Goal: Task Accomplishment & Management: Complete application form

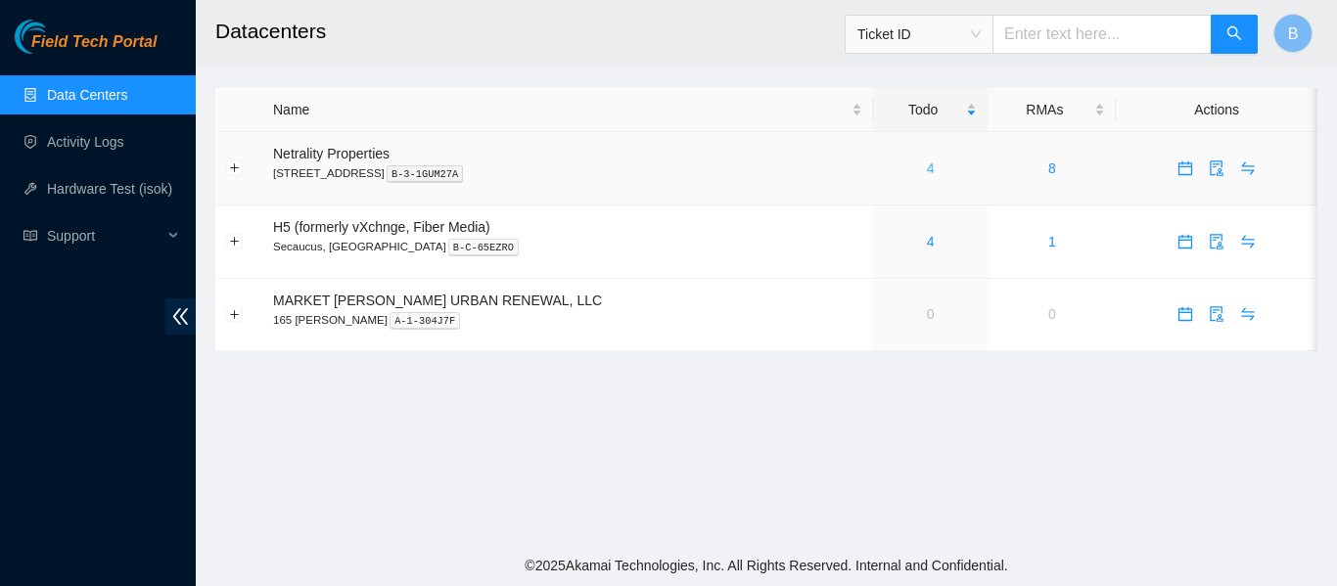
click at [927, 166] on link "4" at bounding box center [931, 169] width 8 height 16
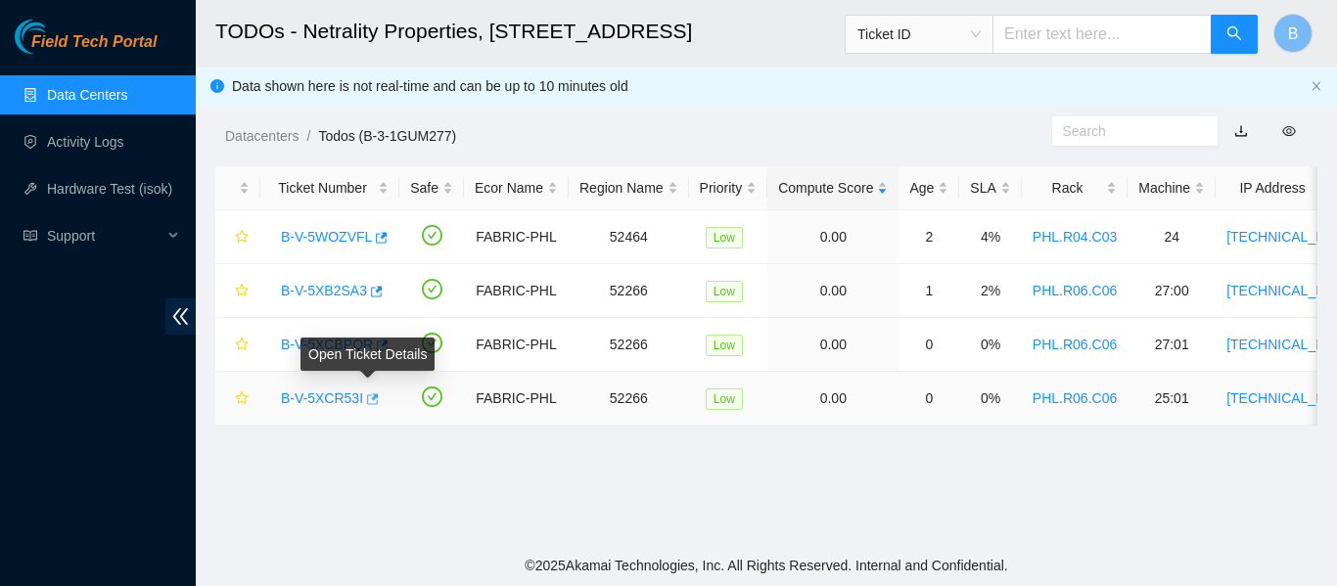
click at [367, 397] on icon "button" at bounding box center [373, 398] width 12 height 11
click at [76, 138] on link "Activity Logs" at bounding box center [85, 142] width 77 height 16
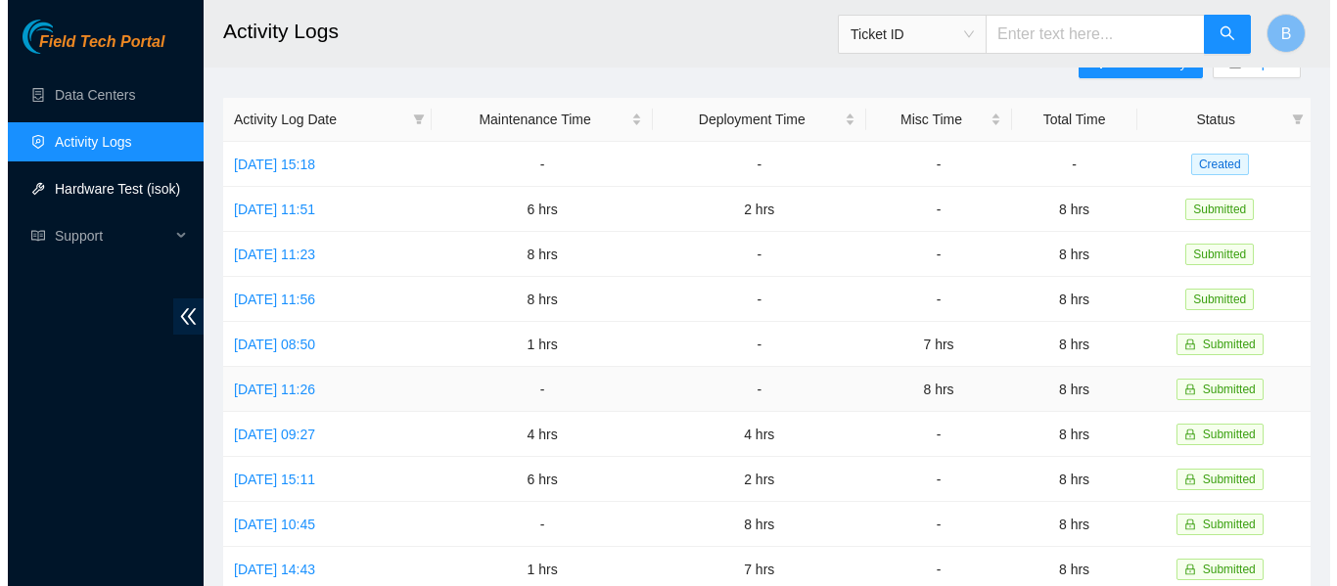
scroll to position [40, 0]
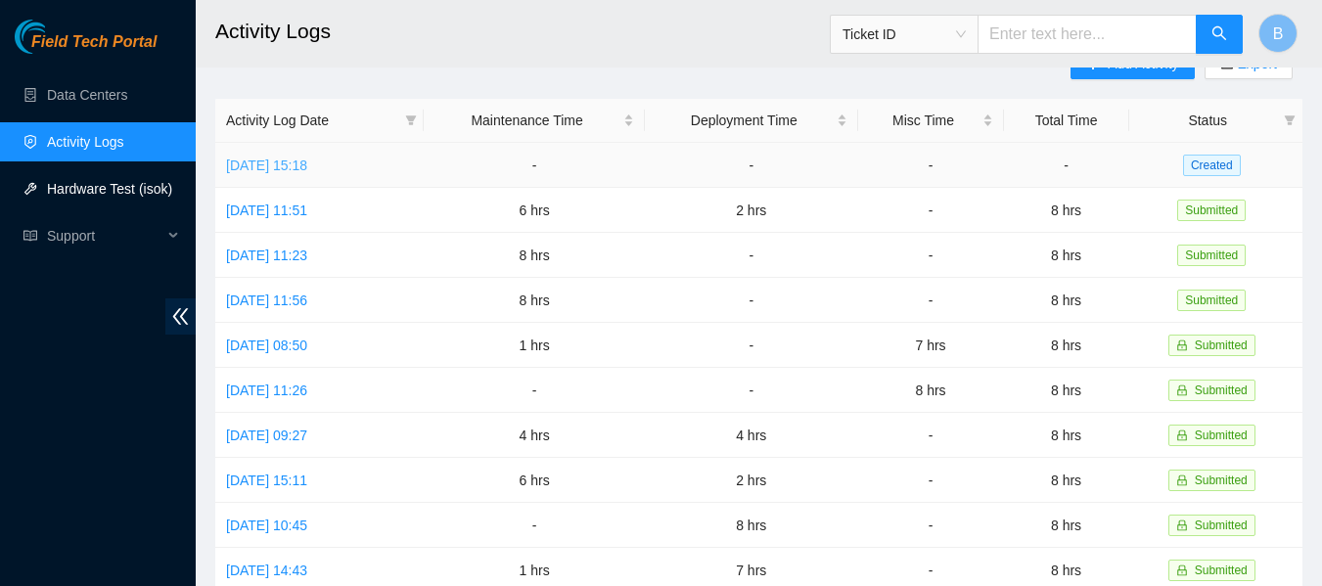
click at [307, 160] on link "[DATE] 15:18" at bounding box center [266, 166] width 81 height 16
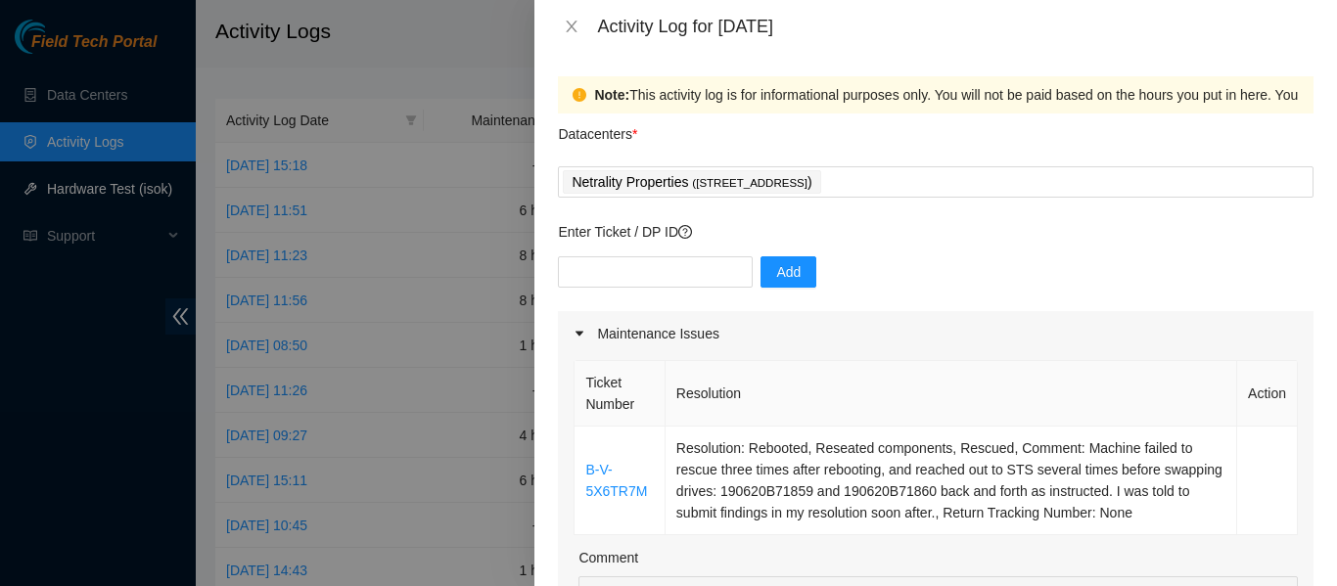
drag, startPoint x: 329, startPoint y: 160, endPoint x: 894, endPoint y: 251, distance: 572.1
click at [894, 251] on div "Enter Ticket / DP ID Add" at bounding box center [936, 266] width 756 height 90
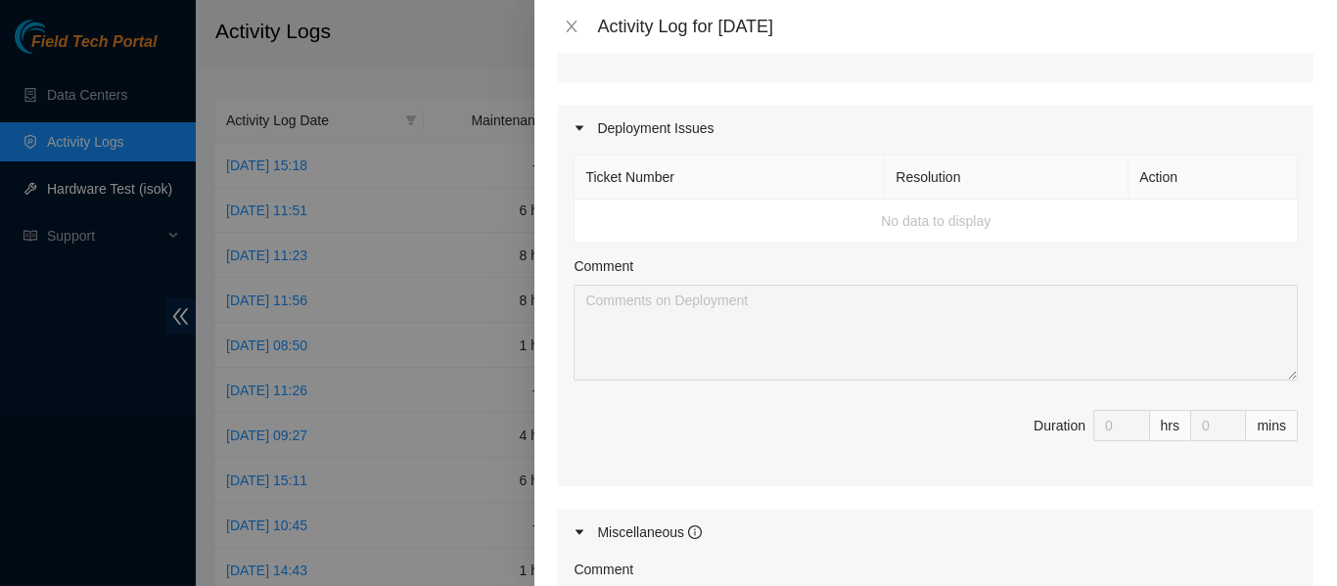
scroll to position [697, 0]
click at [731, 207] on td "No data to display" at bounding box center [936, 221] width 723 height 44
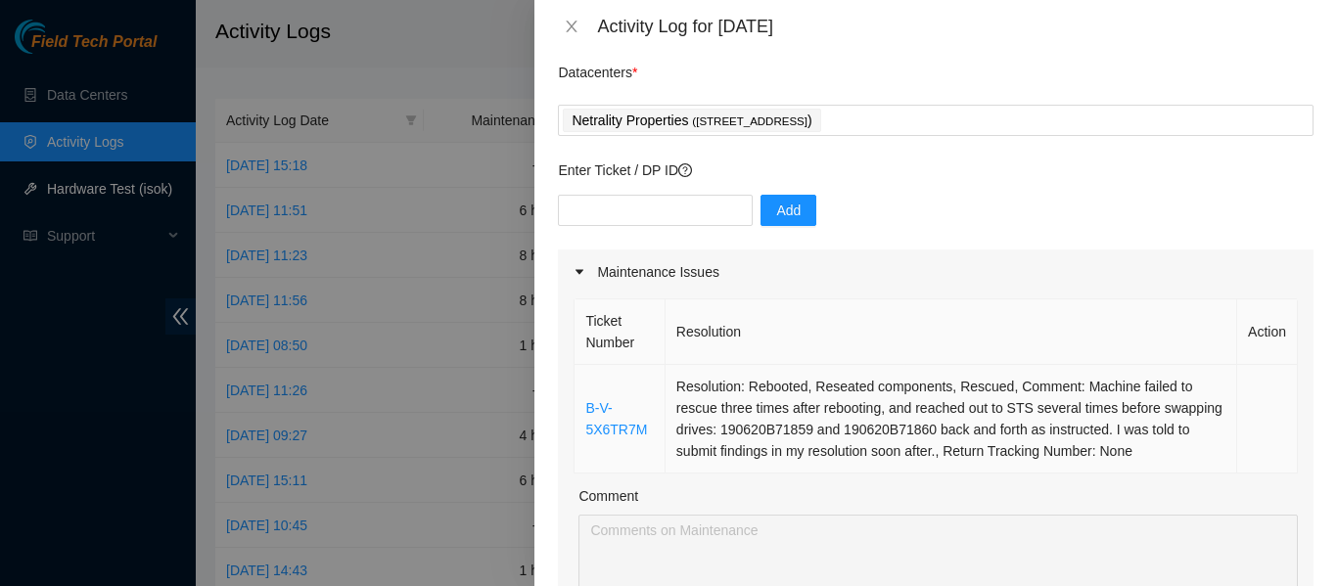
scroll to position [60, 0]
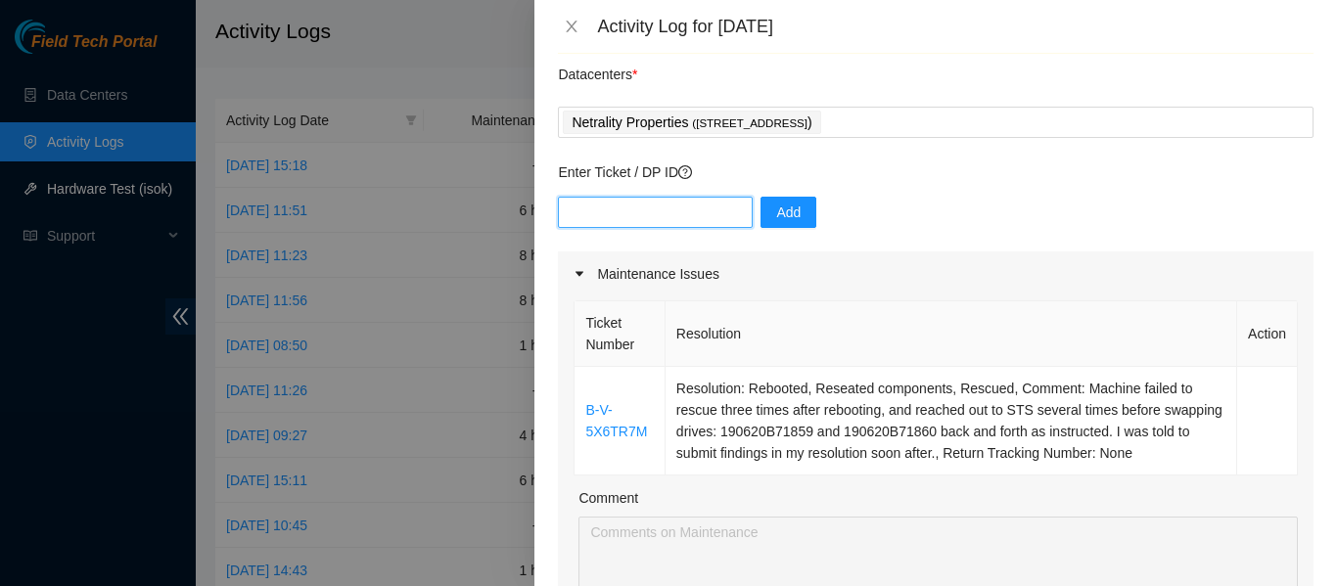
click at [658, 208] on input "text" at bounding box center [655, 212] width 195 height 31
paste input "DP85530"
type input "DP85530"
click at [776, 211] on span "Add" at bounding box center [788, 213] width 24 height 22
paste input "DP80286"
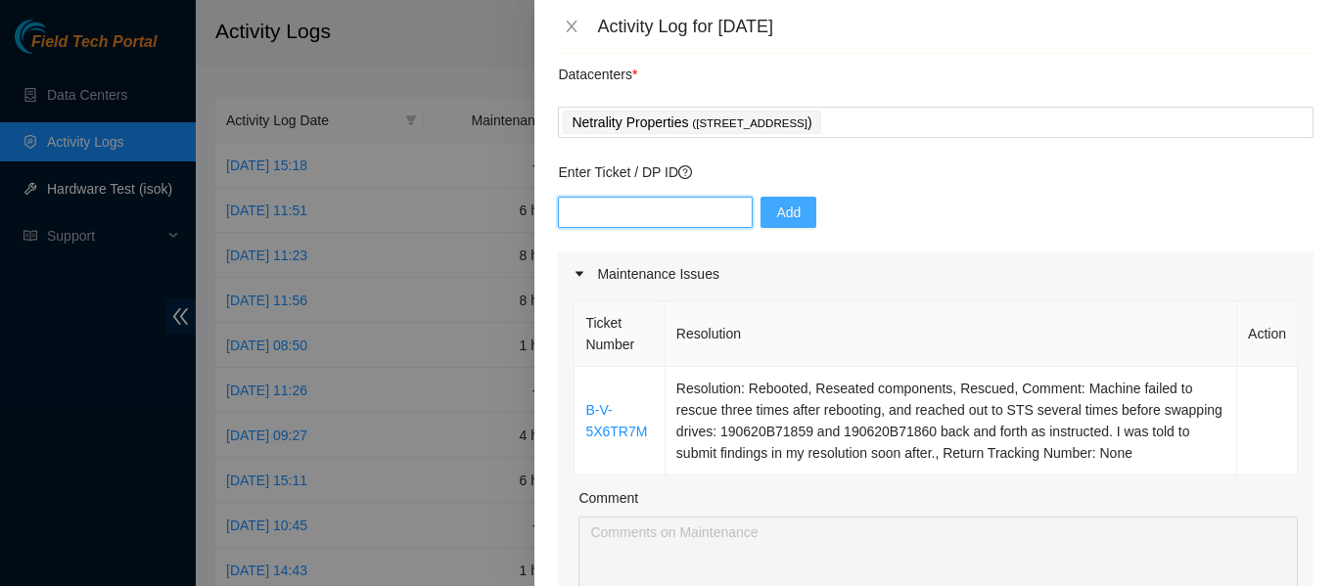
click at [672, 208] on input "text" at bounding box center [655, 212] width 195 height 31
type input "DP80286"
click at [776, 213] on span "Add" at bounding box center [788, 213] width 24 height 22
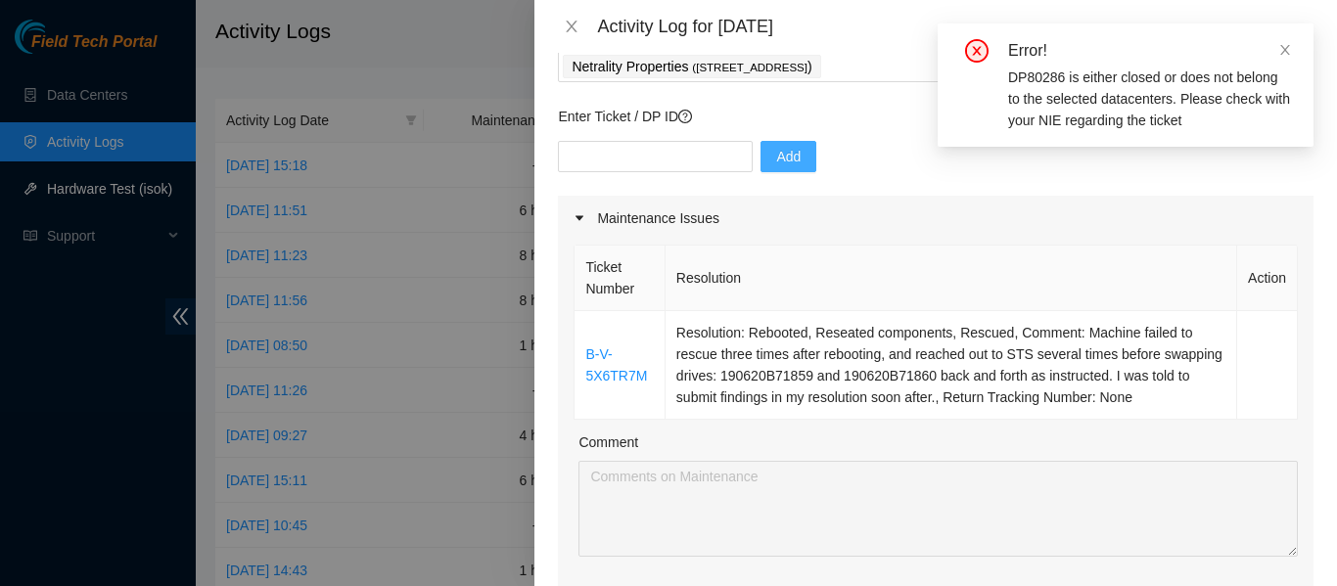
scroll to position [110, 0]
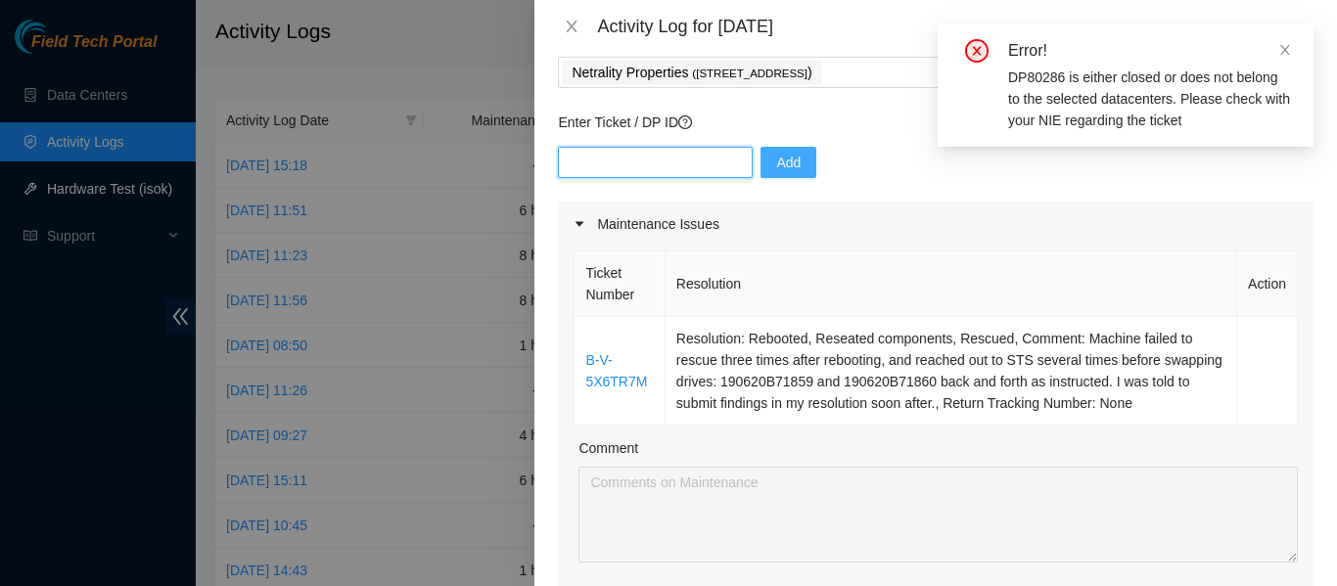
click at [622, 170] on input "text" at bounding box center [655, 162] width 195 height 31
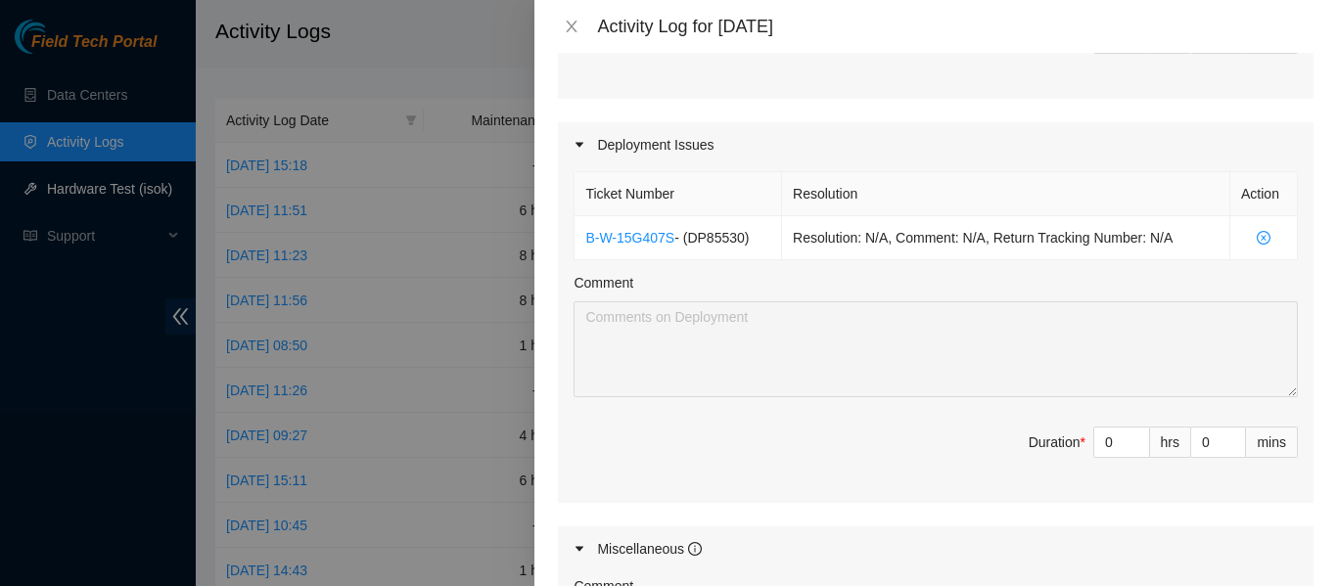
scroll to position [680, 0]
click at [1102, 434] on input "0" at bounding box center [1121, 441] width 55 height 29
type input "2"
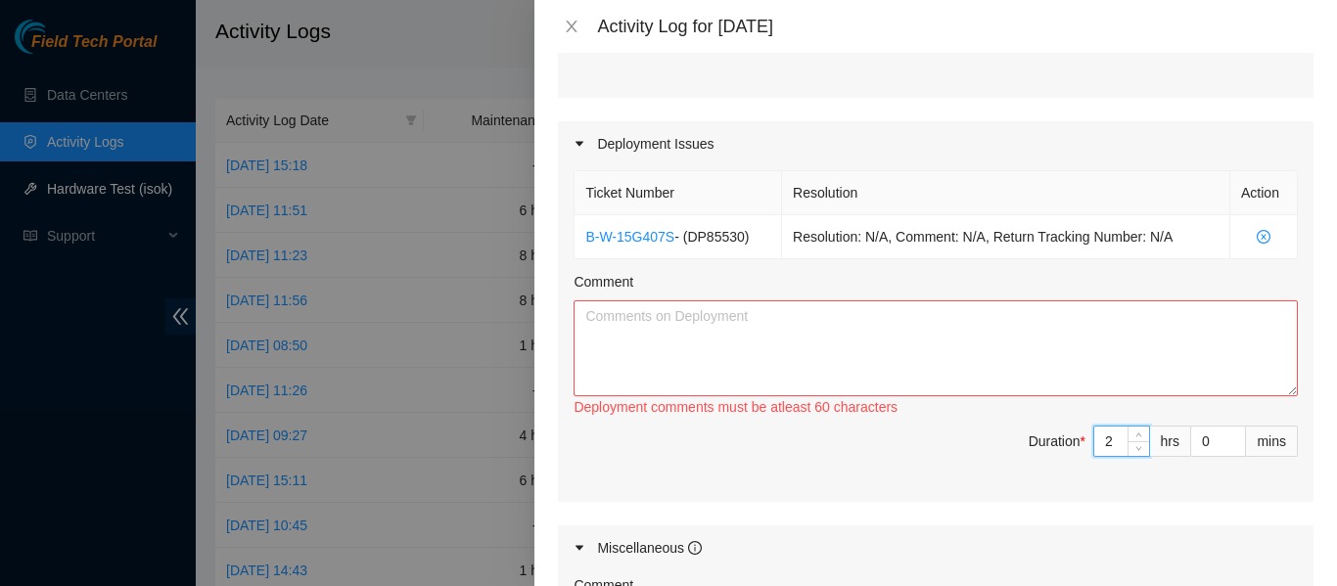
type input "2"
click at [991, 330] on textarea "Comment" at bounding box center [936, 349] width 724 height 96
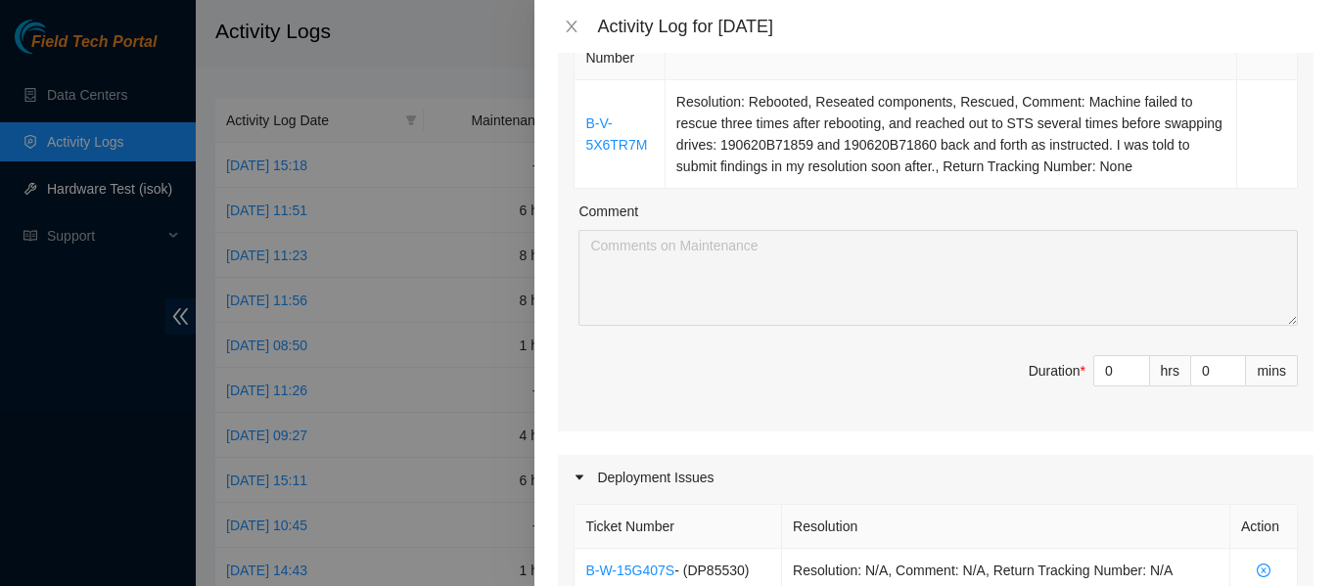
scroll to position [336, 0]
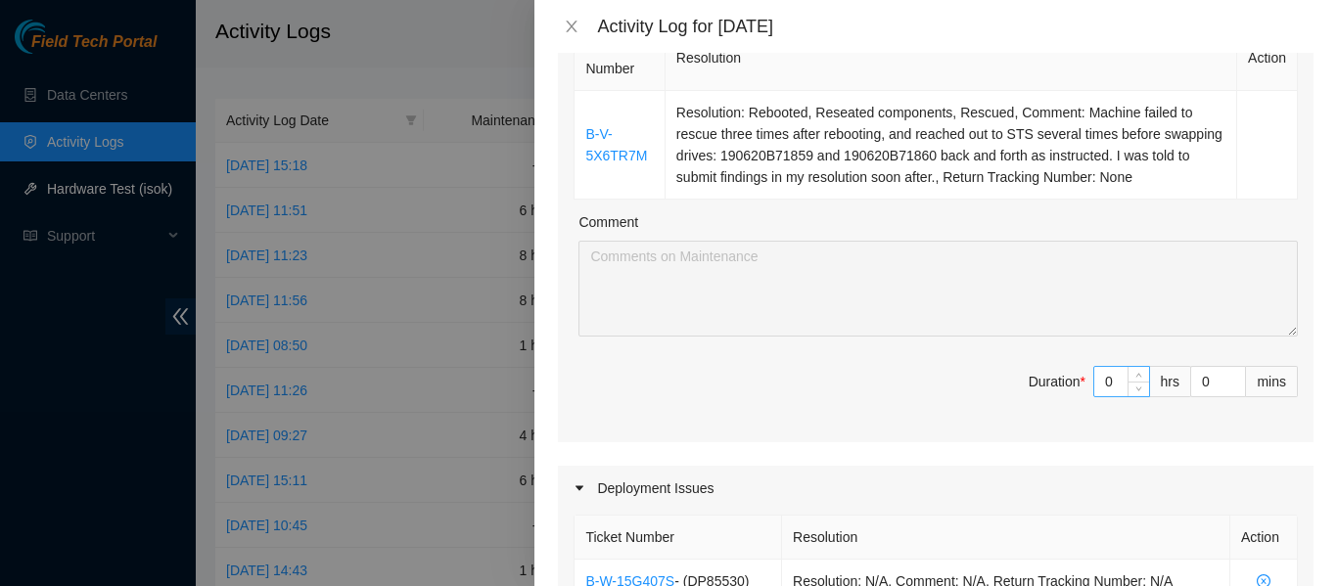
click at [1101, 385] on input "0" at bounding box center [1121, 381] width 55 height 29
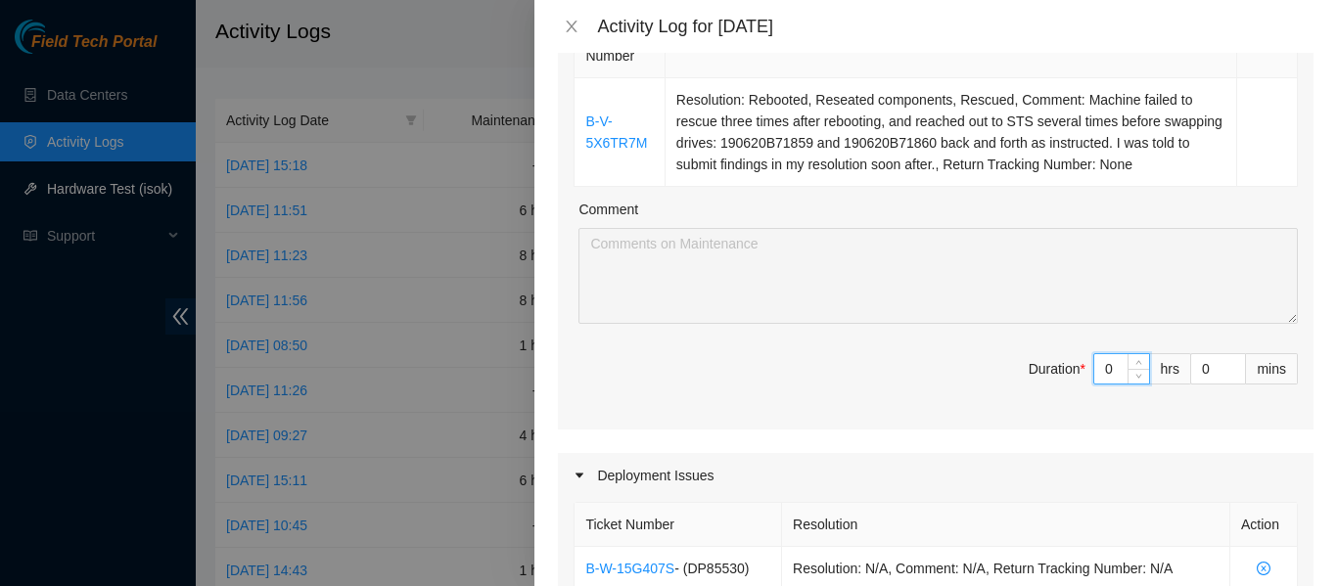
scroll to position [349, 0]
type input "6"
type input "8"
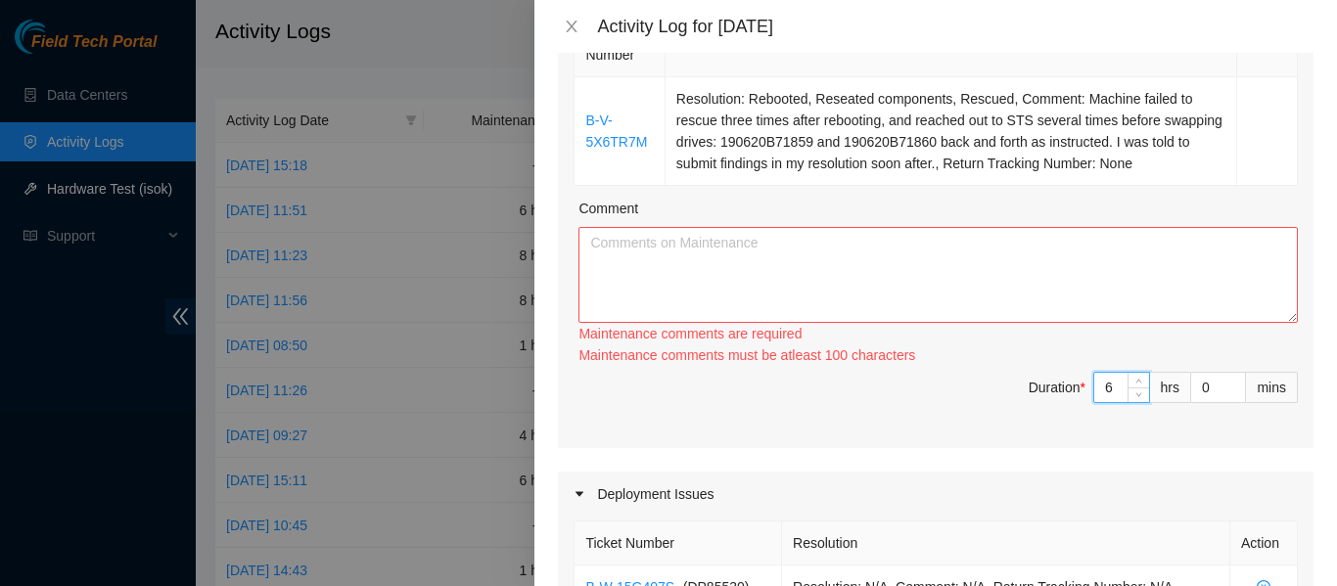
type input "6"
click at [1001, 281] on textarea "Comment" at bounding box center [937, 275] width 719 height 96
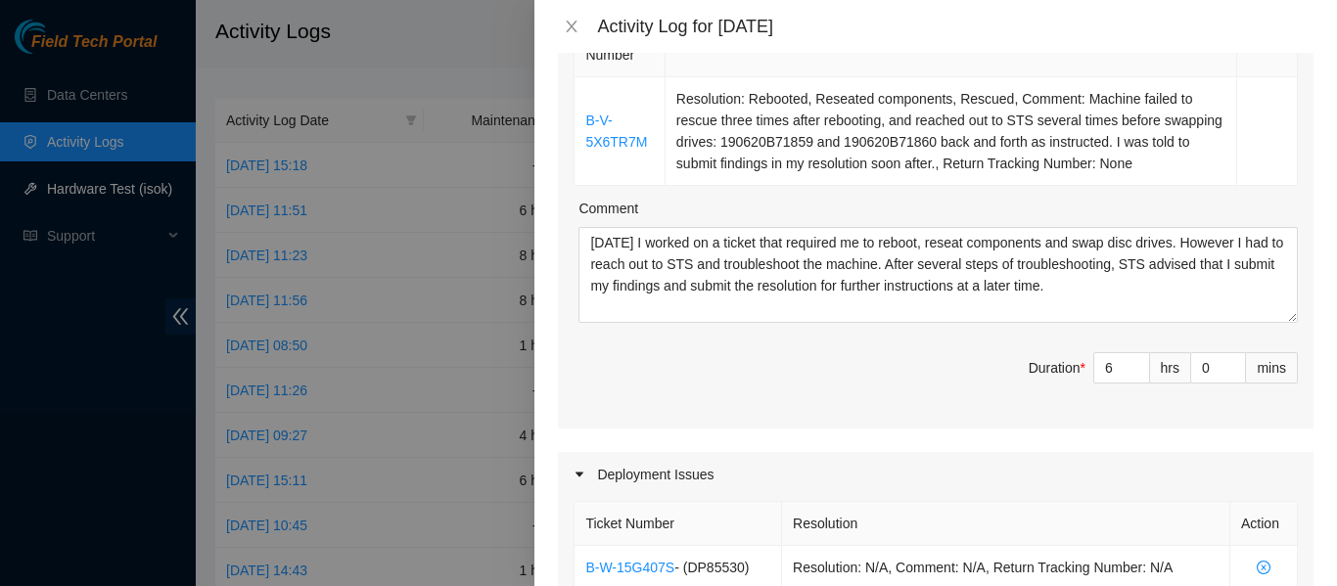
click at [879, 199] on div "Comment" at bounding box center [937, 212] width 719 height 29
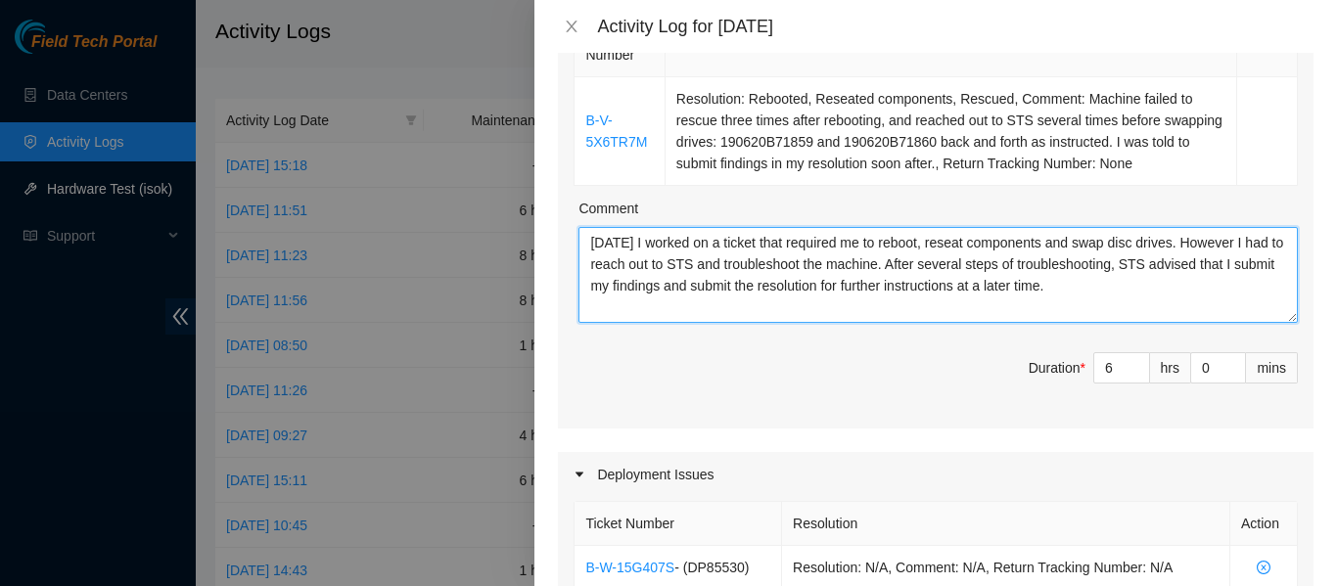
click at [590, 235] on textarea "Today I worked on a ticket that required me to reboot, reseat components and sw…" at bounding box center [937, 275] width 719 height 96
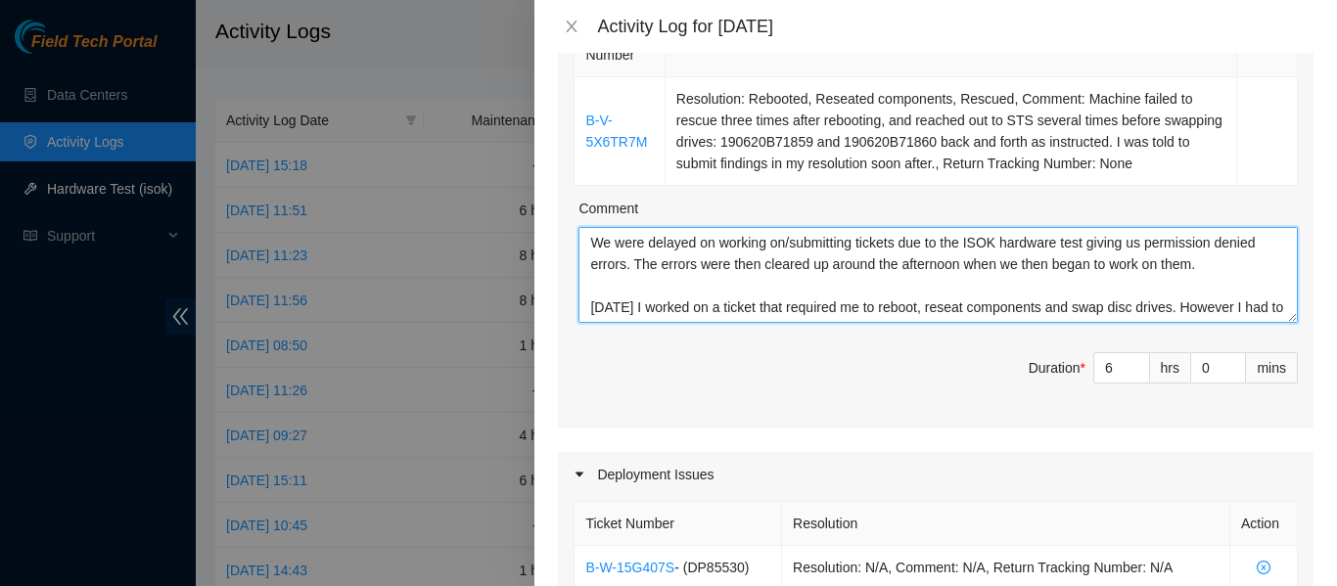
type textarea "We were delayed on working on/submitting tickets due to the ISOK hardware test …"
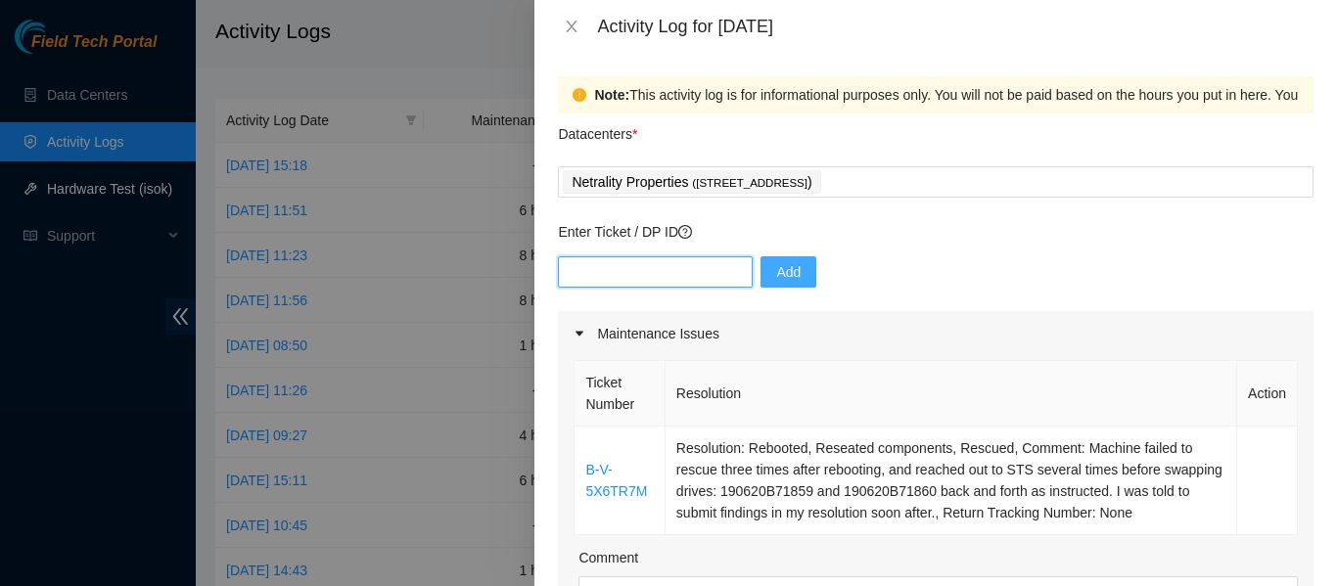
click at [652, 277] on input "text" at bounding box center [655, 271] width 195 height 31
paste input "B-V-5XB2SA3"
type input "B-V-5XB2SA3"
click at [776, 271] on span "Add" at bounding box center [788, 272] width 24 height 22
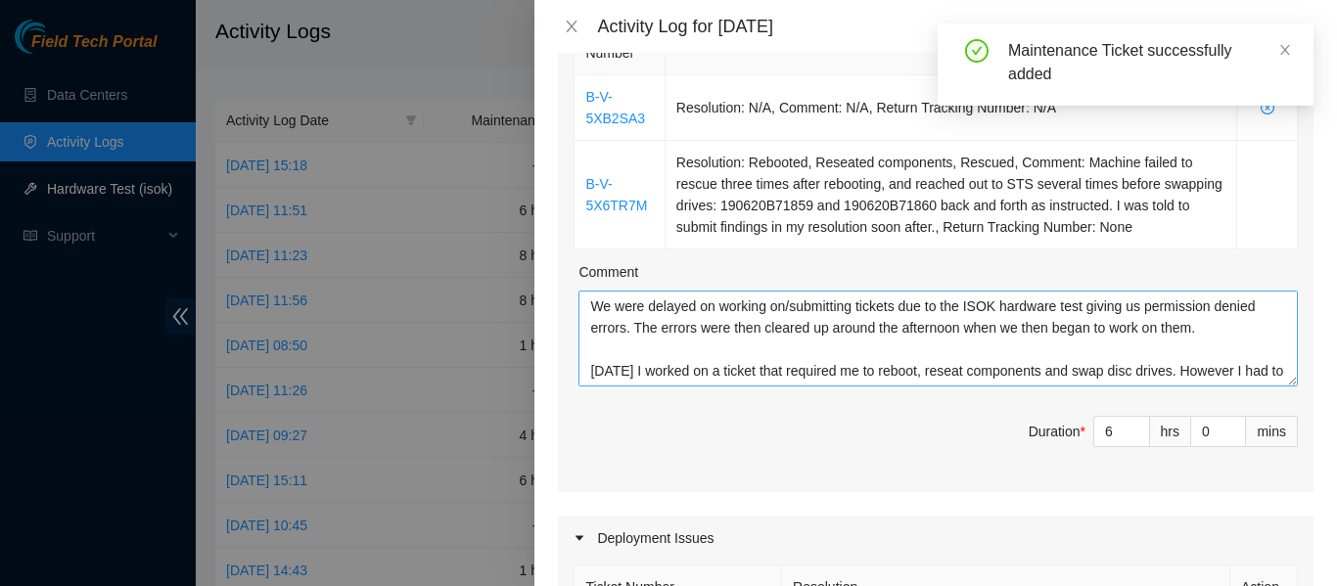
scroll to position [352, 0]
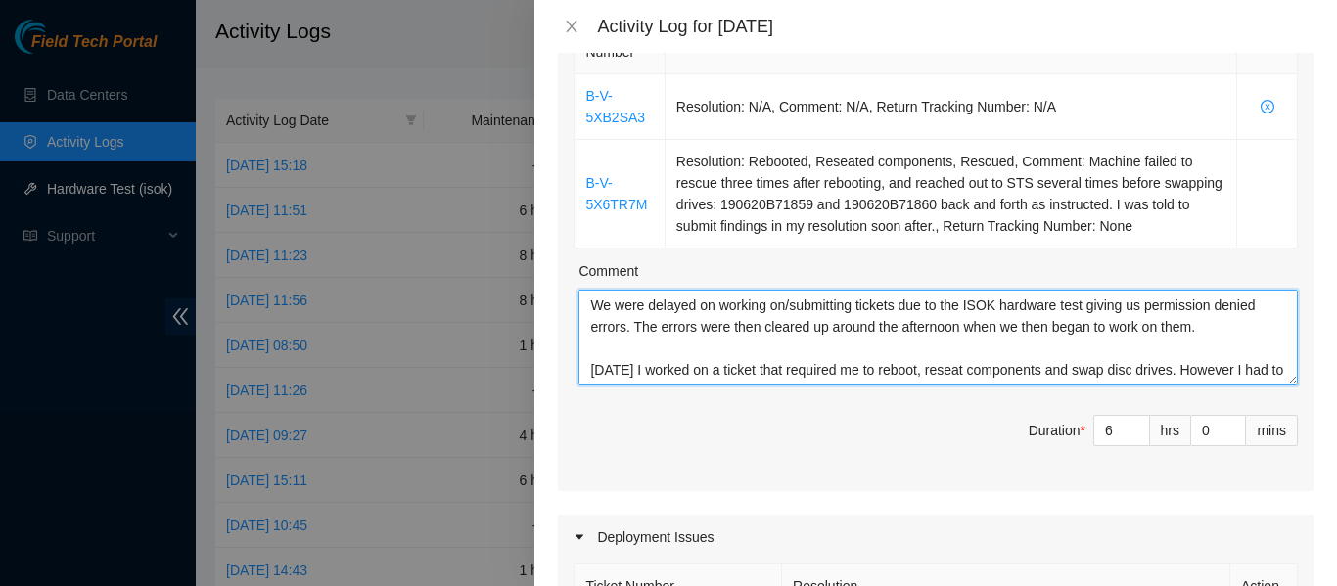
click at [1234, 330] on textarea "We were delayed on working on/submitting tickets due to the ISOK hardware test …" at bounding box center [937, 338] width 719 height 96
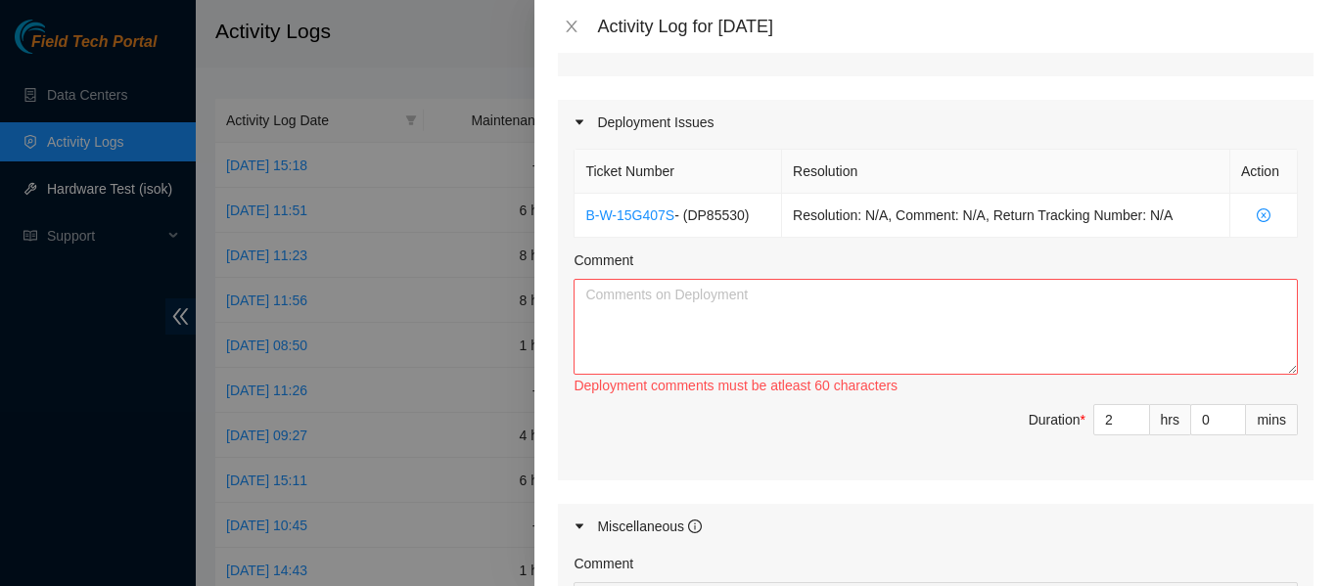
scroll to position [765, 0]
type textarea "We were delayed on working on/submitting tickets due to the ISOK hardware test …"
click at [680, 340] on textarea "Comment" at bounding box center [936, 329] width 724 height 96
click at [688, 305] on textarea "Today" at bounding box center [936, 329] width 724 height 96
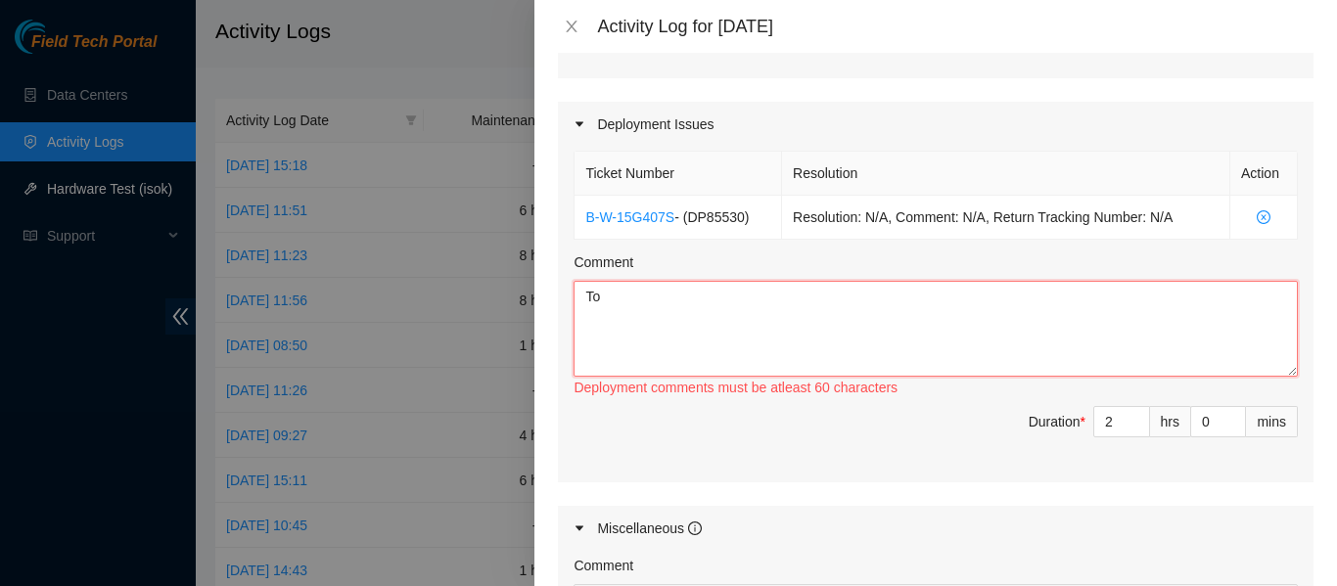
type textarea "T"
click at [941, 295] on textarea "I worked with Sal Arena with our other FT" at bounding box center [936, 329] width 724 height 96
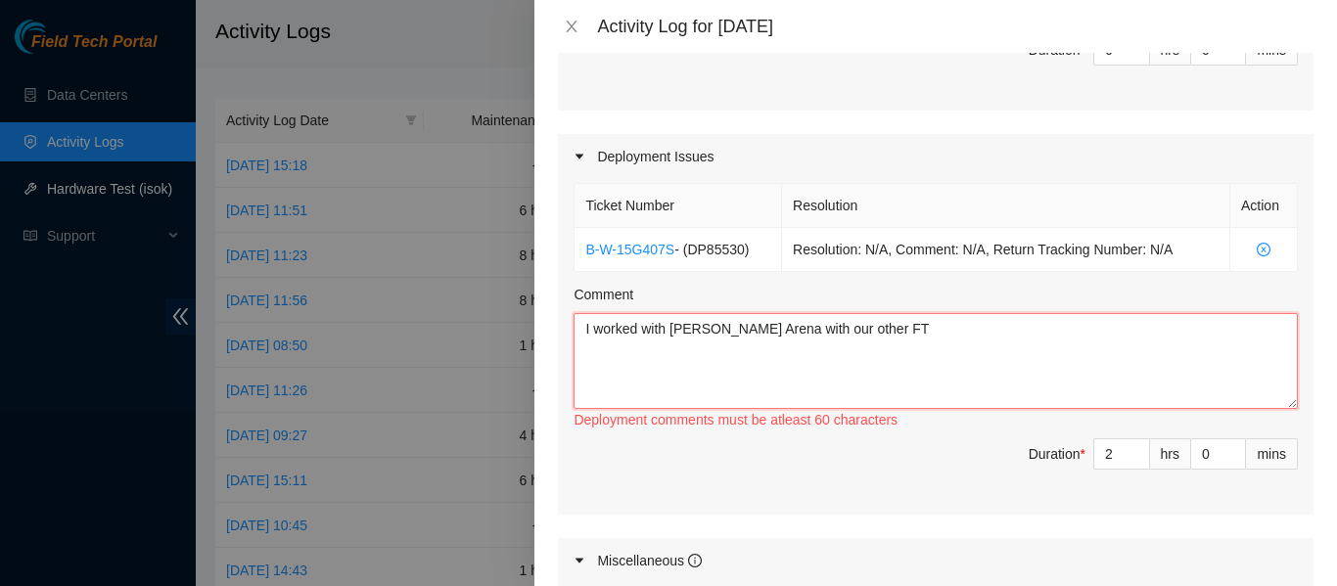
scroll to position [734, 0]
click at [881, 346] on textarea "I worked with Sal Arena with our other FT" at bounding box center [936, 360] width 724 height 96
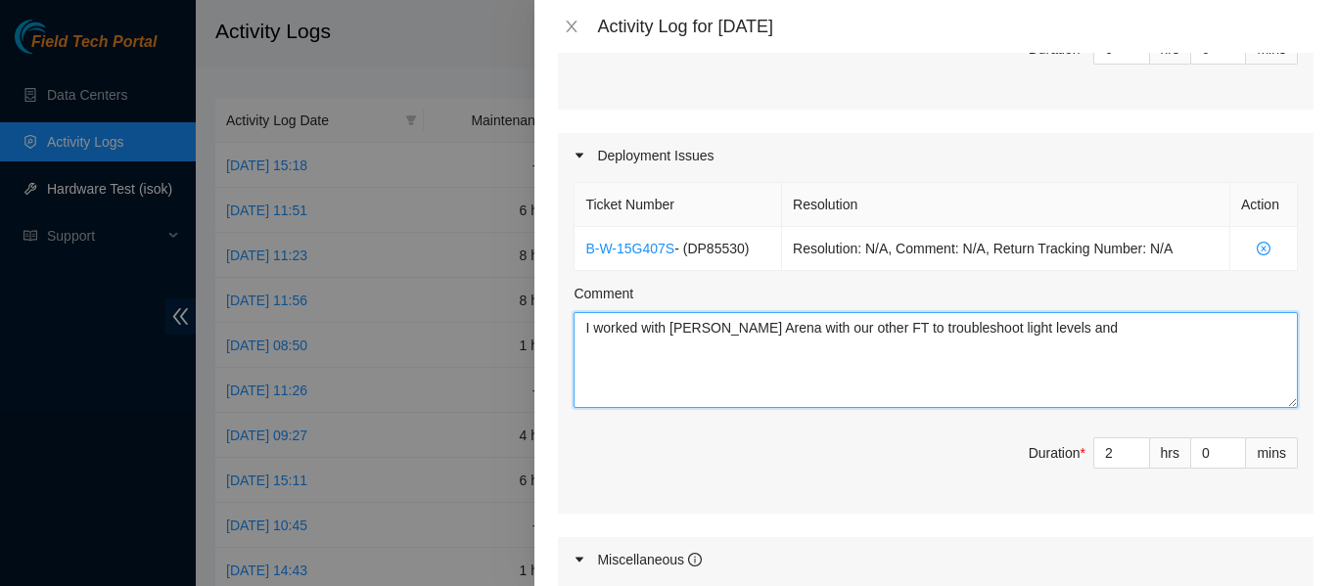
click at [1087, 352] on textarea "I worked with Sal Arena with our other FT to troubleshoot light levels and" at bounding box center [936, 360] width 724 height 96
click at [1064, 342] on textarea "I worked with Sal Arena with our other FT to troubleshoot light levels and" at bounding box center [936, 360] width 724 height 96
click at [1158, 348] on textarea "I worked with Sal Arena with our other FT to troubleshoot light levels, check a…" at bounding box center [936, 360] width 724 height 96
click at [1142, 334] on textarea "I worked with Sal Arena with our other FT to troubleshoot light levels, check a…" at bounding box center [936, 360] width 724 height 96
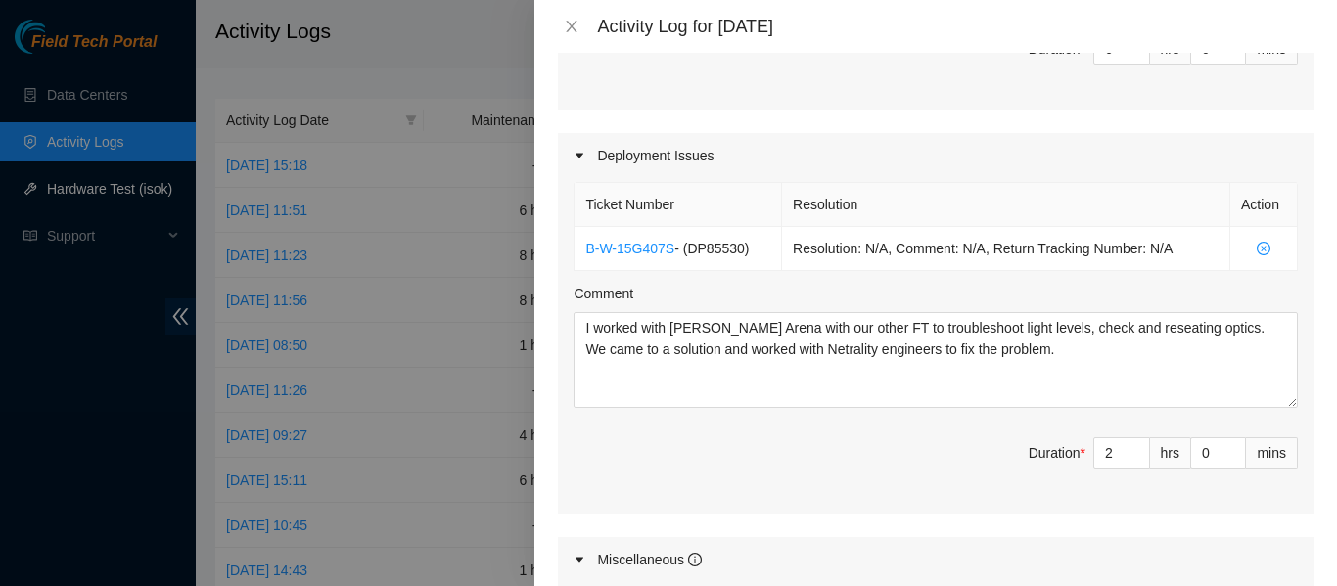
drag, startPoint x: 763, startPoint y: 352, endPoint x: 667, endPoint y: 429, distance: 123.4
click at [667, 429] on div "Ticket Number Resolution Action B-W-15G407S - ( DP85530 ) Resolution: N/A, Comm…" at bounding box center [936, 346] width 756 height 336
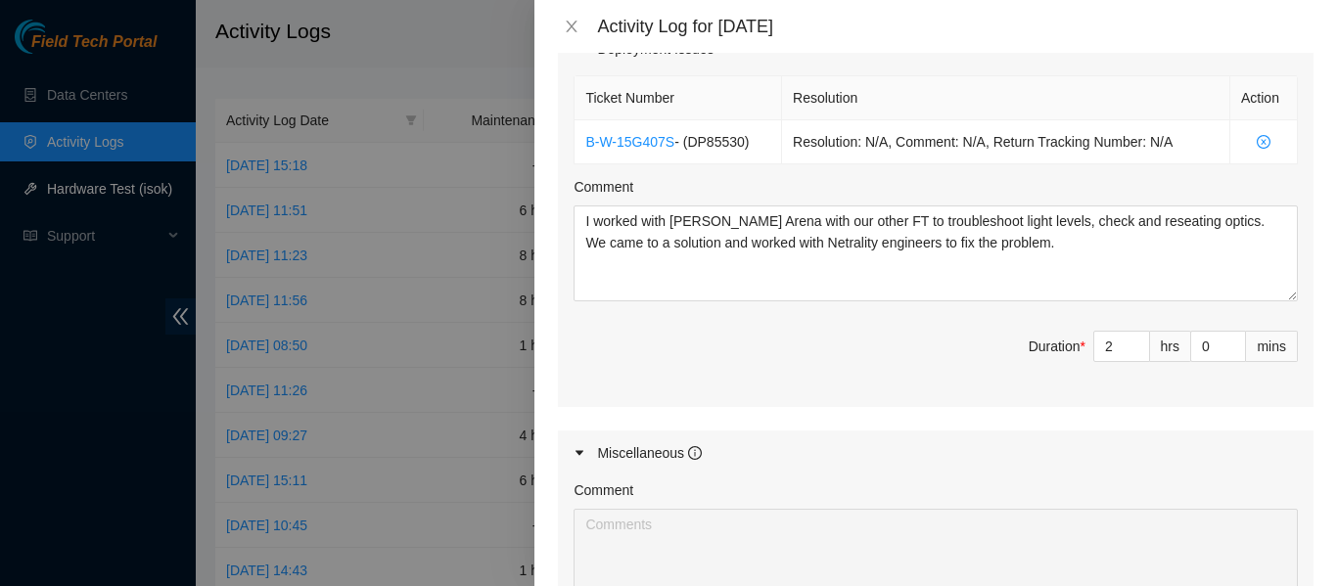
scroll to position [835, 0]
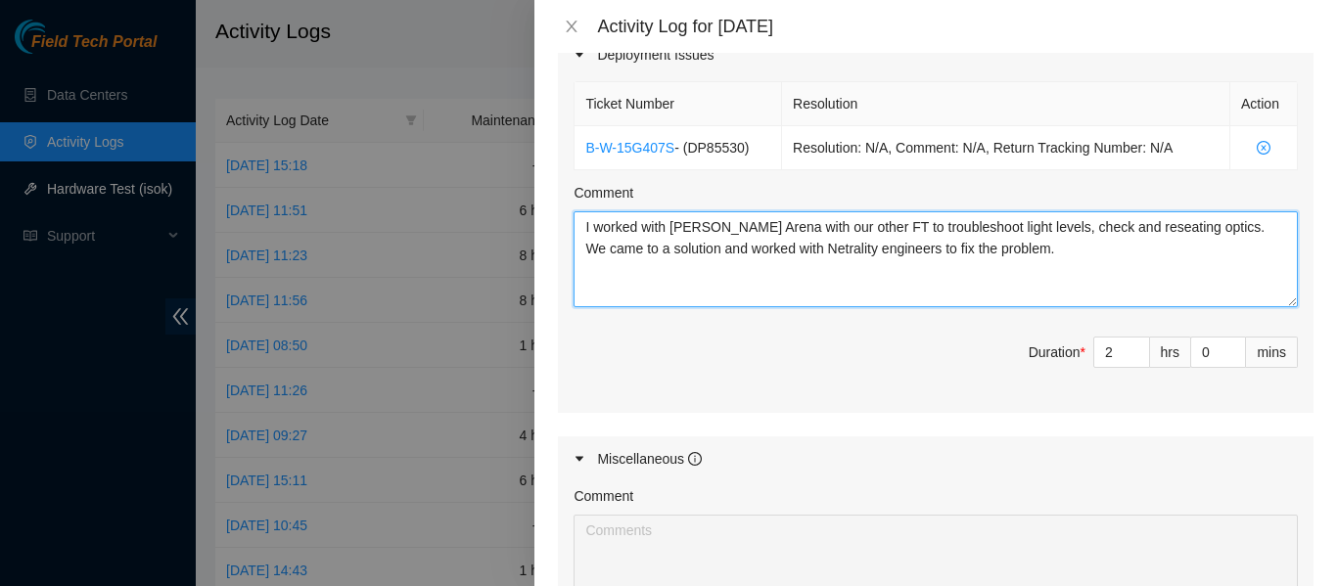
click at [1029, 260] on textarea "I worked with Sal Arena with our other FT to troubleshoot light levels, check a…" at bounding box center [936, 259] width 724 height 96
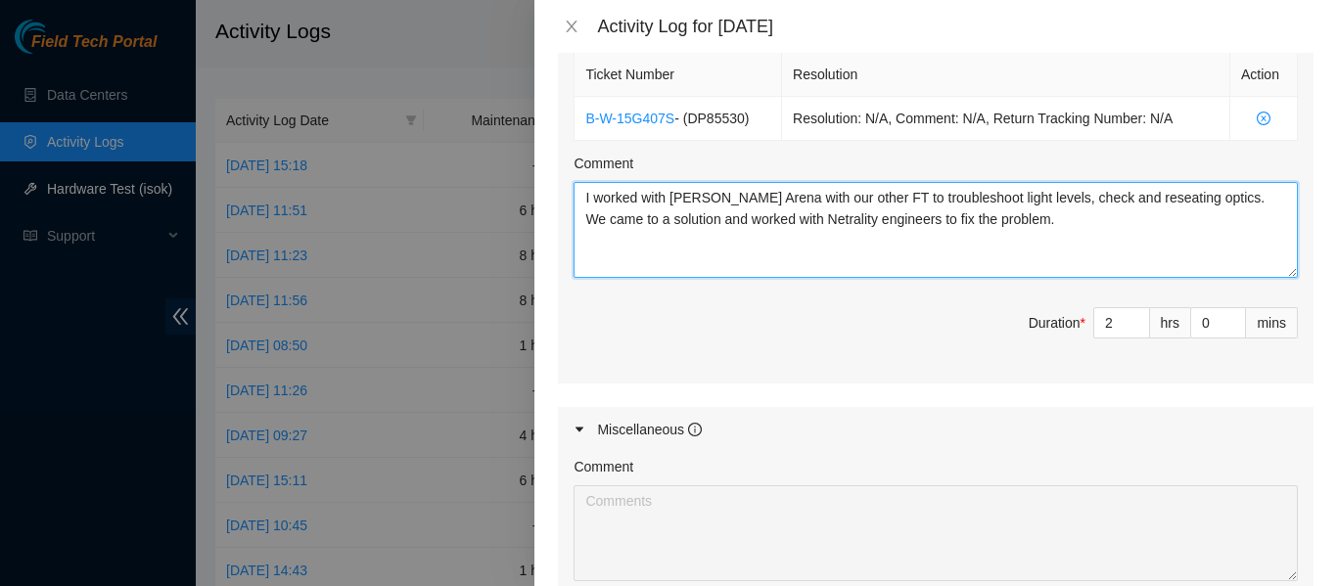
scroll to position [865, 0]
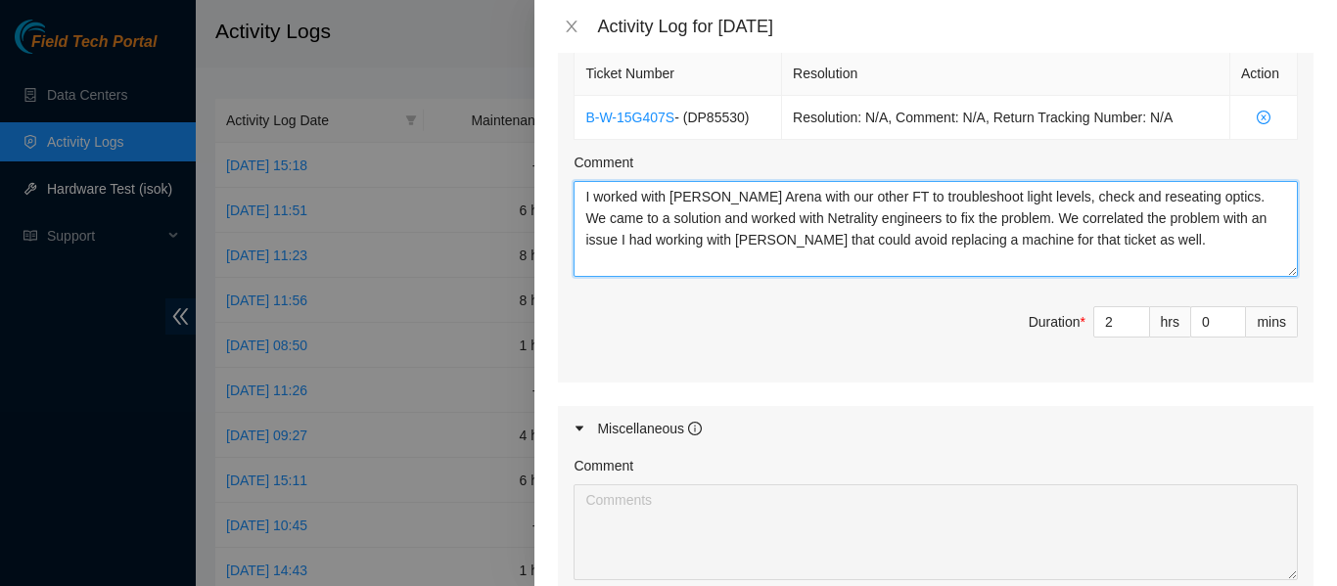
type textarea "I worked with [PERSON_NAME] Arena with our other FT to troubleshoot light level…"
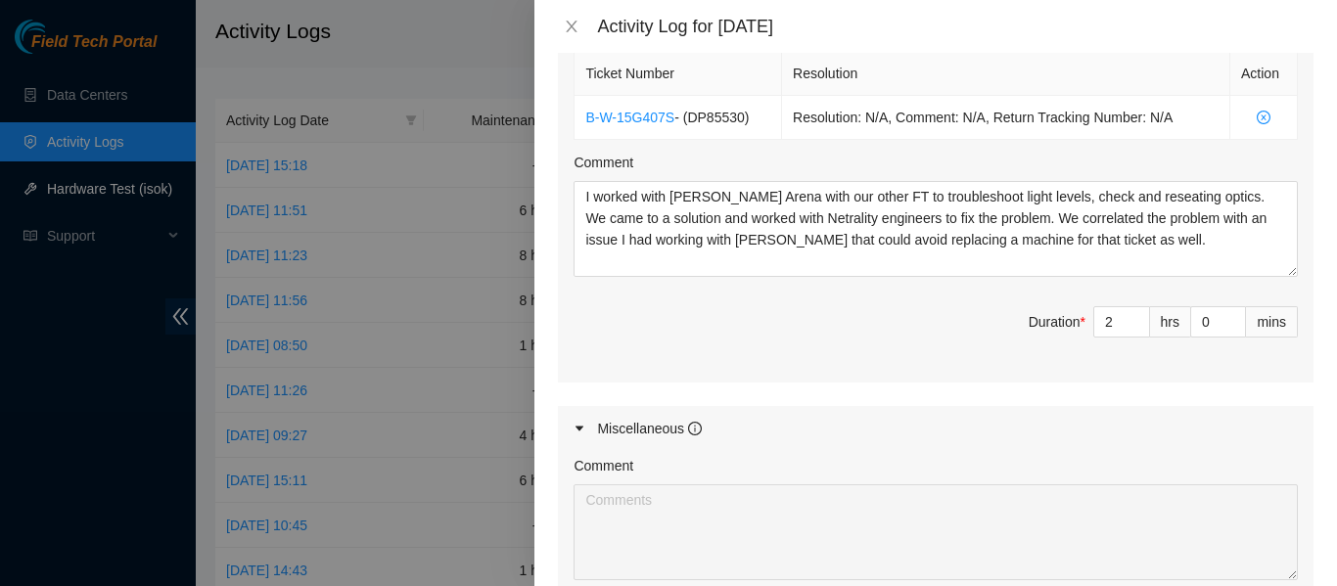
click at [910, 380] on div "Ticket Number Resolution Action B-W-15G407S - ( DP85530 ) Resolution: N/A, Comm…" at bounding box center [936, 215] width 756 height 336
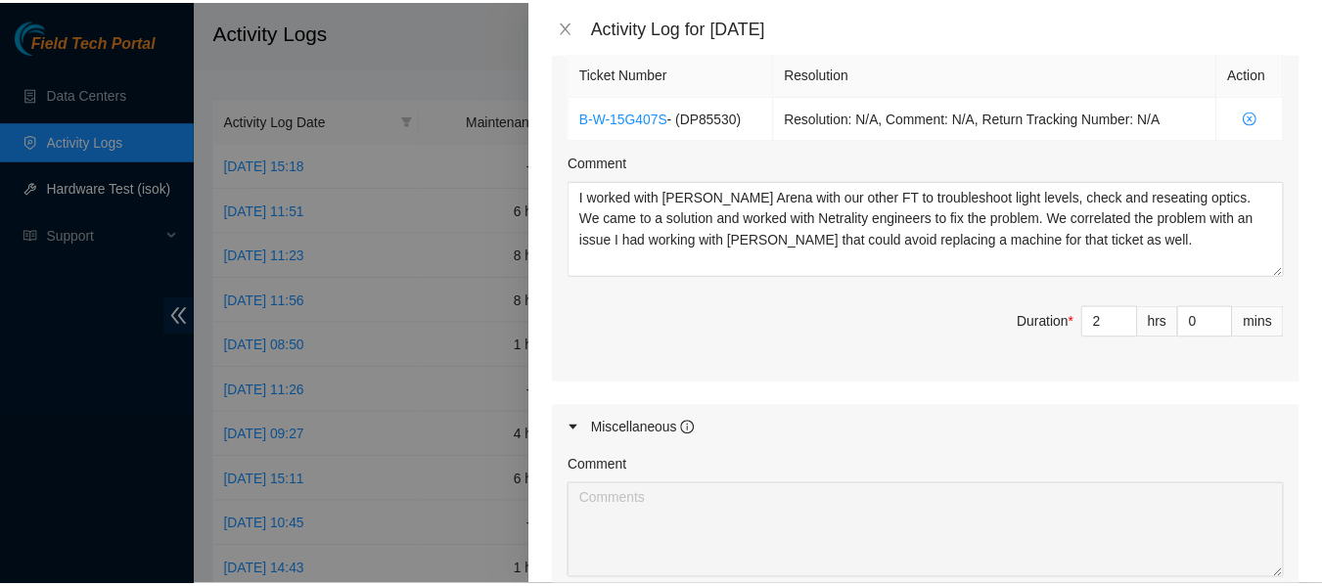
scroll to position [1174, 0]
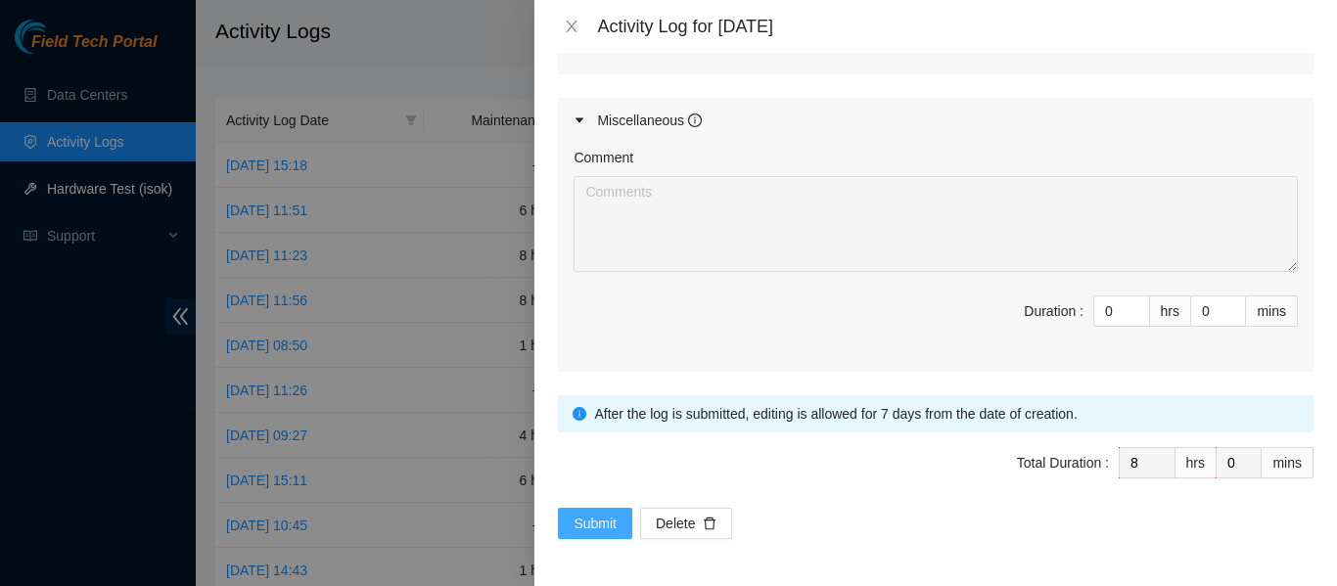
click at [583, 526] on span "Submit" at bounding box center [595, 524] width 43 height 22
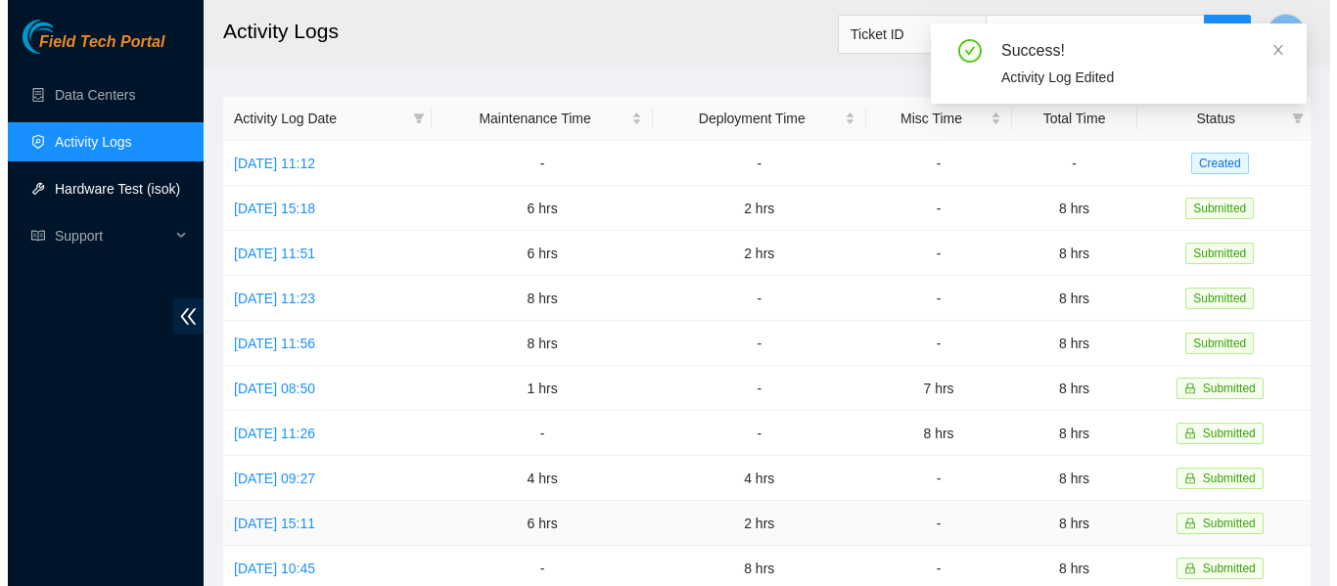
scroll to position [0, 0]
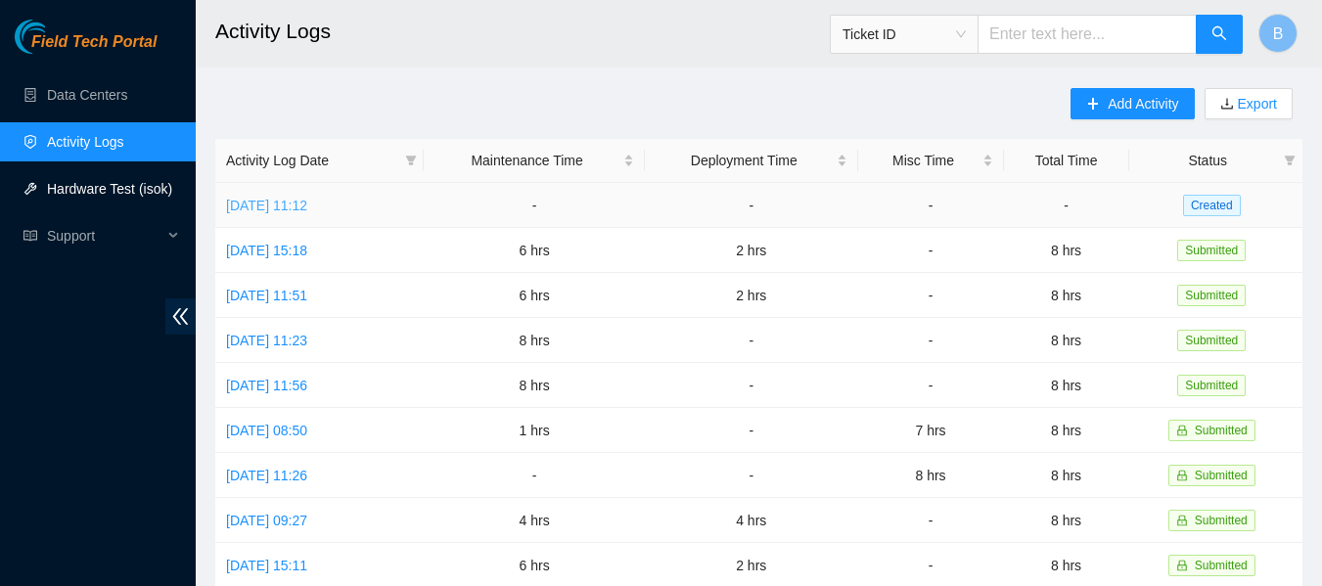
click at [264, 206] on link "[DATE] 11:12" at bounding box center [266, 206] width 81 height 16
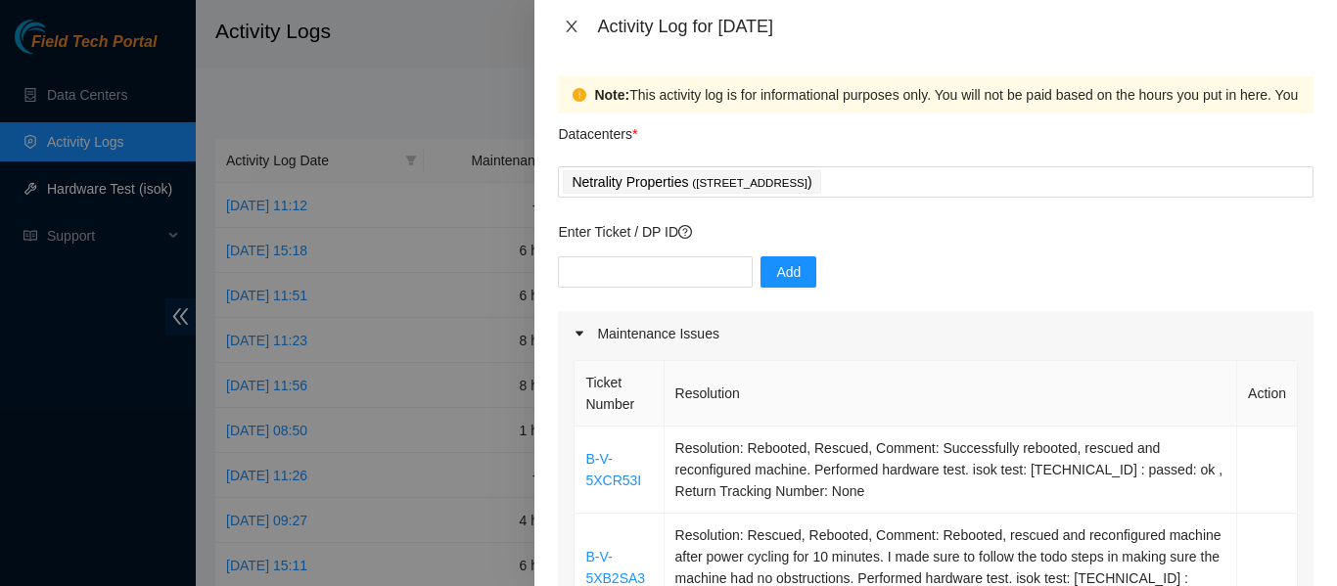
click at [575, 34] on button "Close" at bounding box center [571, 27] width 27 height 19
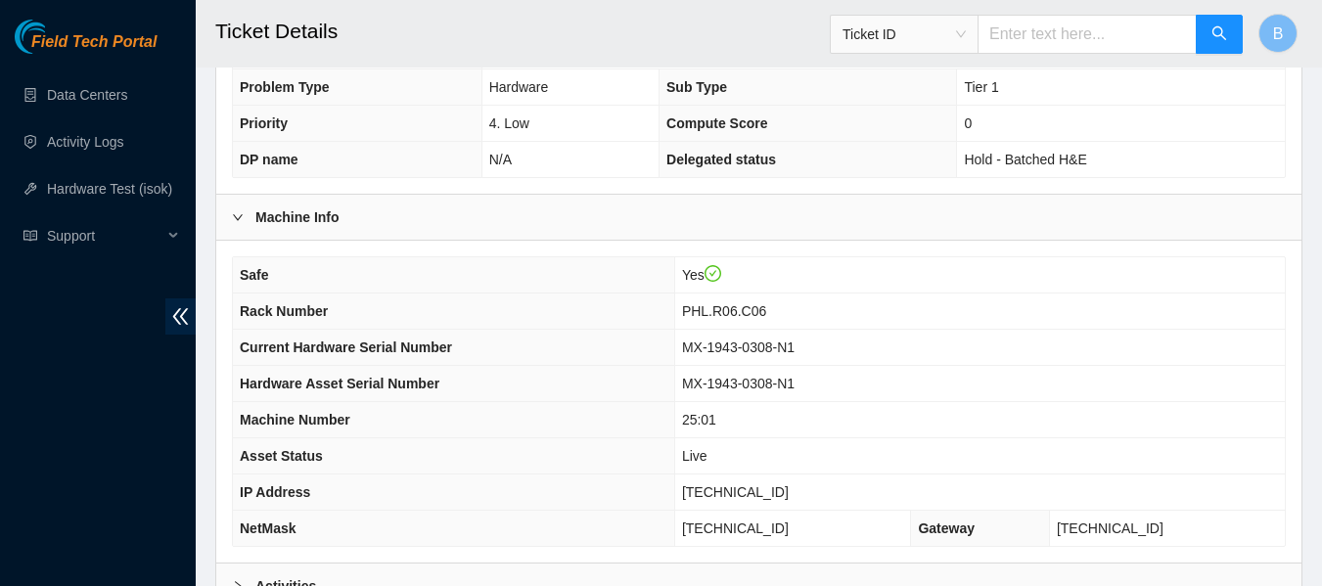
scroll to position [763, 0]
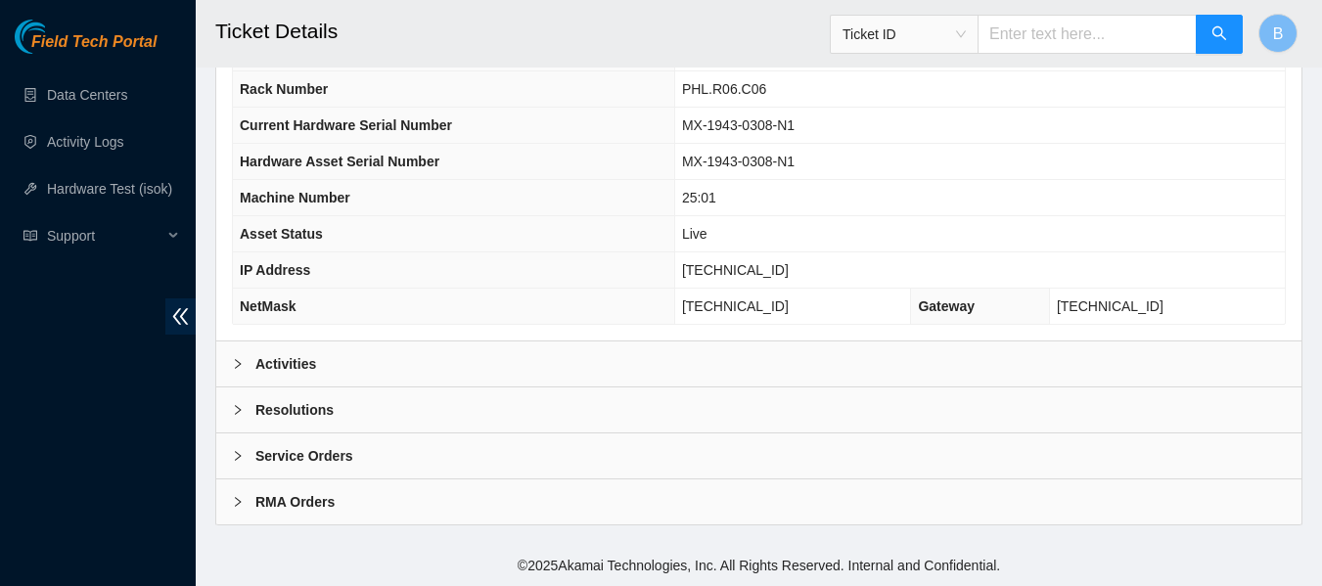
click at [310, 371] on b "Activities" at bounding box center [285, 364] width 61 height 22
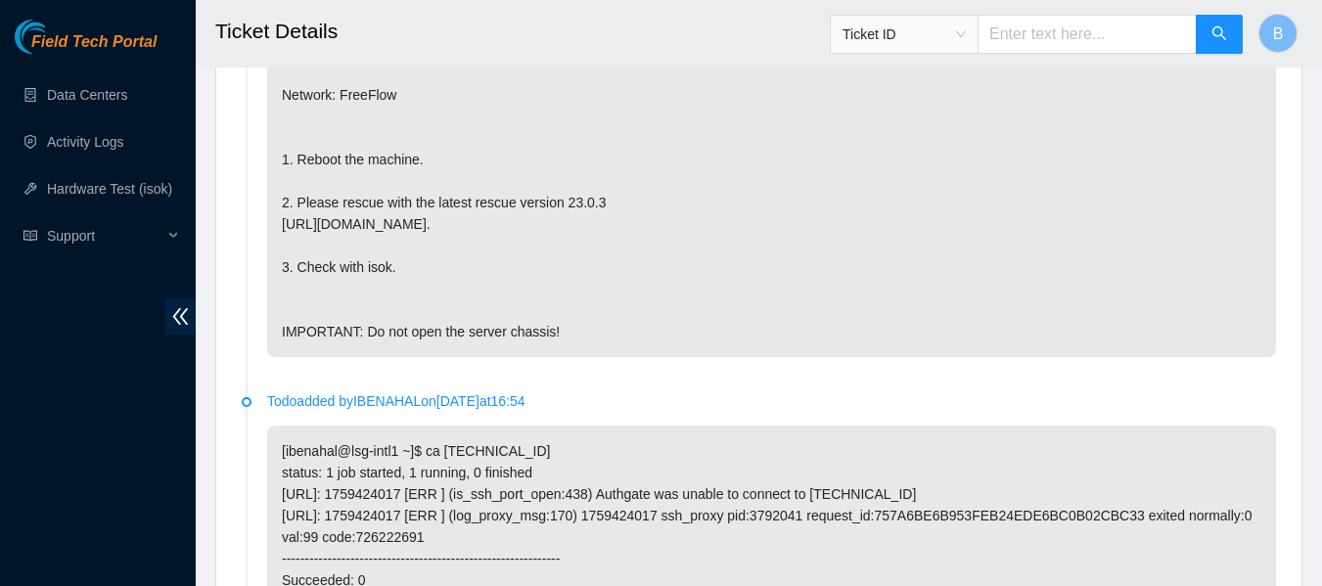
scroll to position [2057, 0]
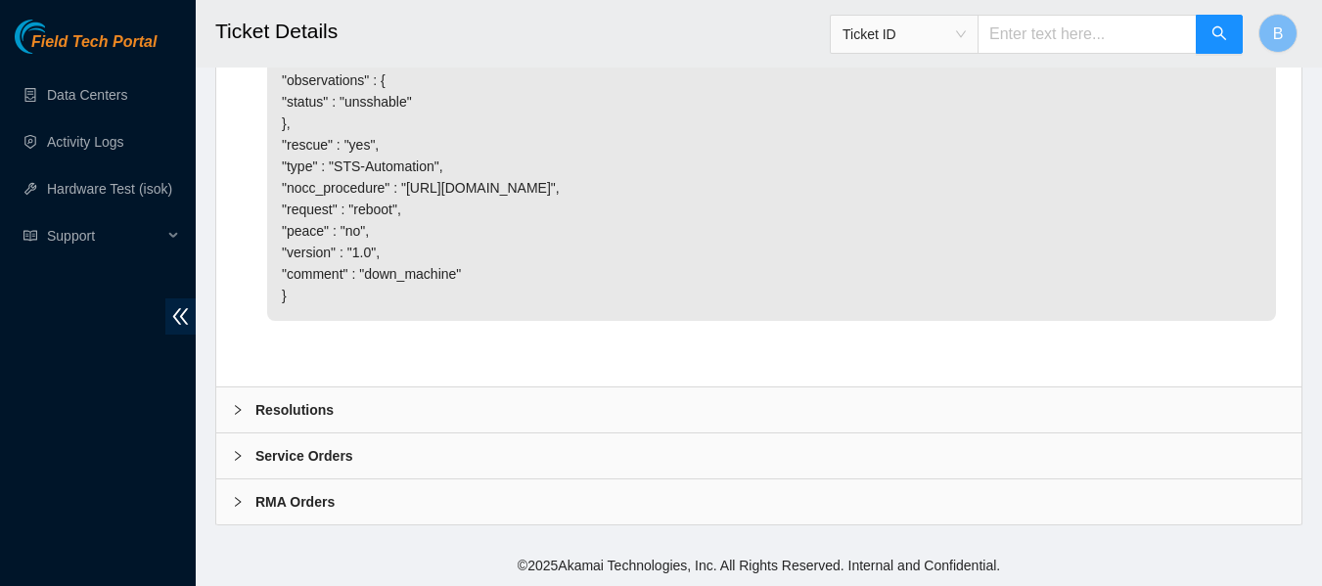
click at [280, 410] on b "Resolutions" at bounding box center [294, 410] width 78 height 22
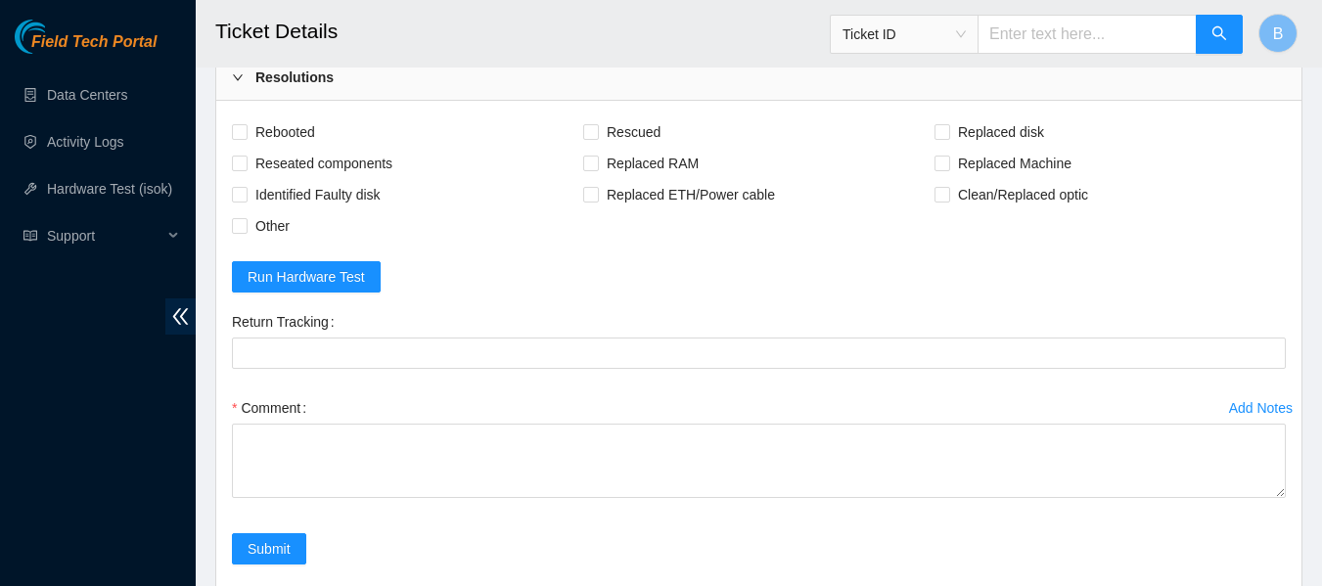
scroll to position [2323, 0]
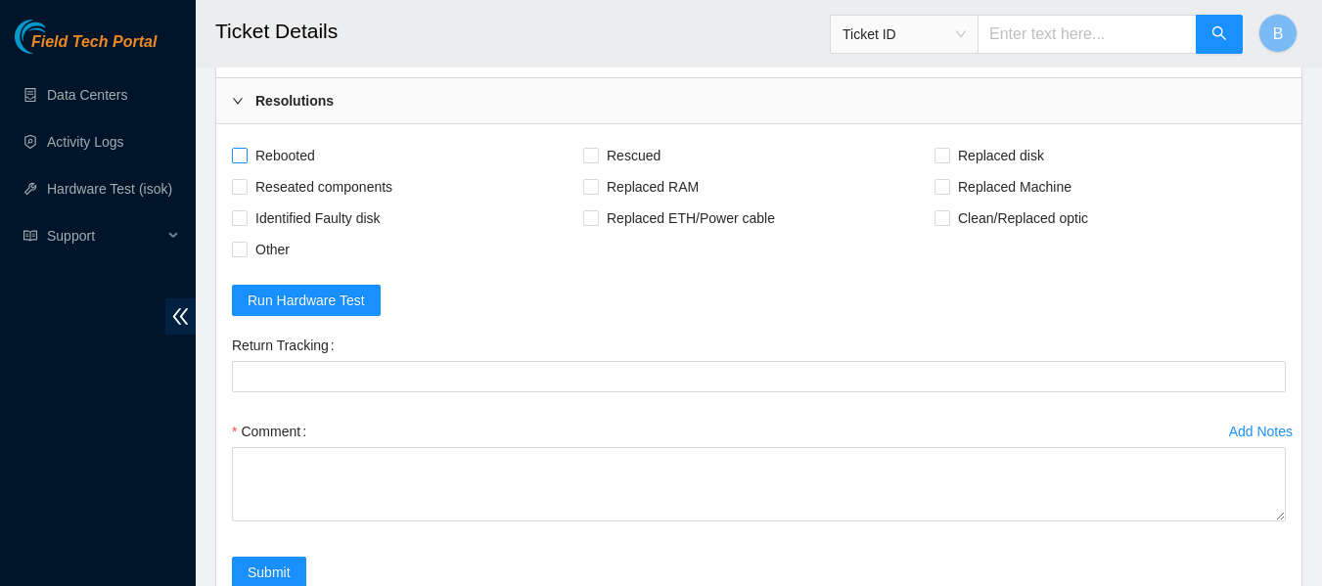
click at [288, 171] on span "Rebooted" at bounding box center [285, 155] width 75 height 31
click at [246, 162] on input "Rebooted" at bounding box center [239, 155] width 14 height 14
checkbox input "true"
click at [586, 163] on span at bounding box center [591, 156] width 16 height 16
click at [586, 162] on input "Rescued" at bounding box center [590, 155] width 14 height 14
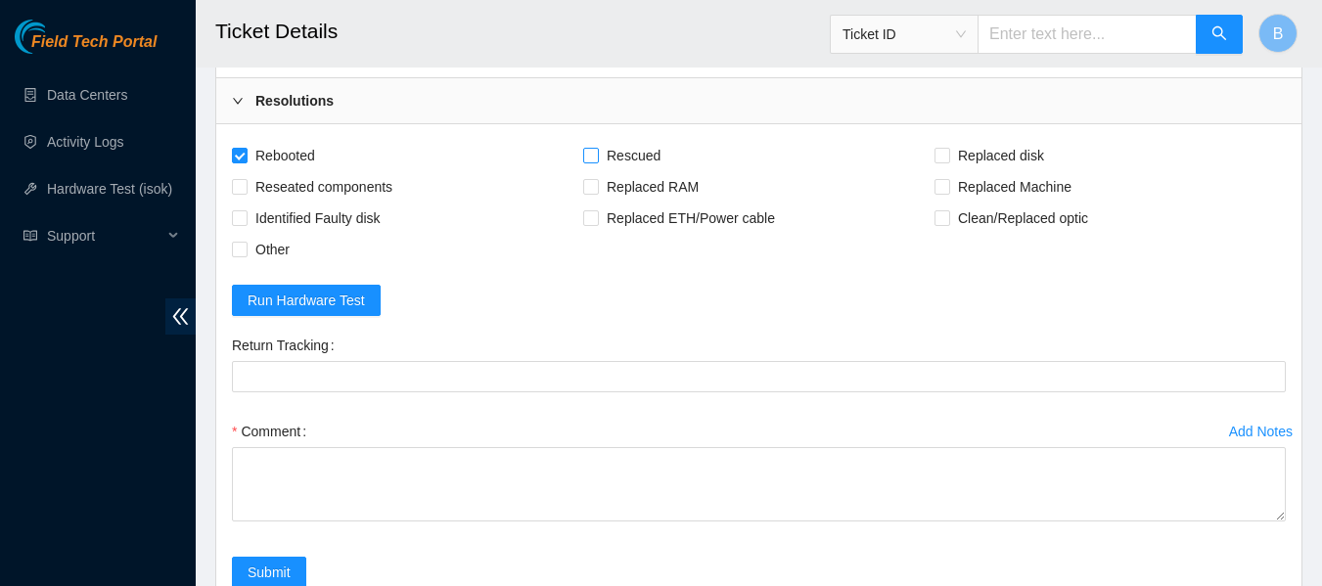
checkbox input "true"
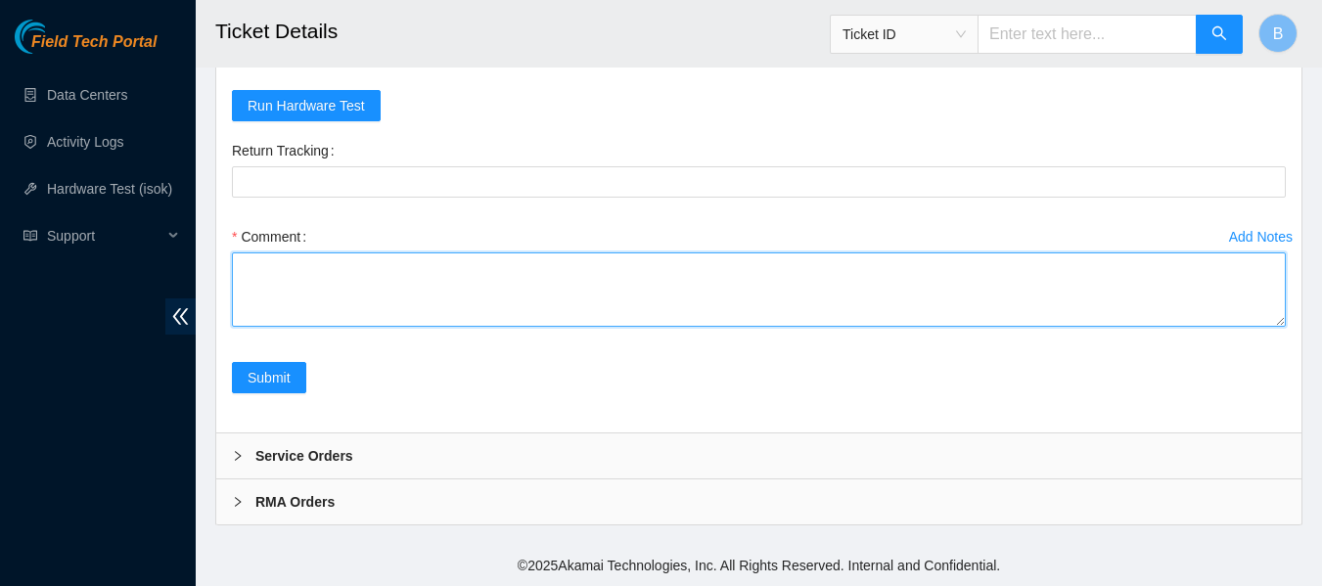
click at [420, 276] on textarea "Comment" at bounding box center [759, 290] width 1054 height 74
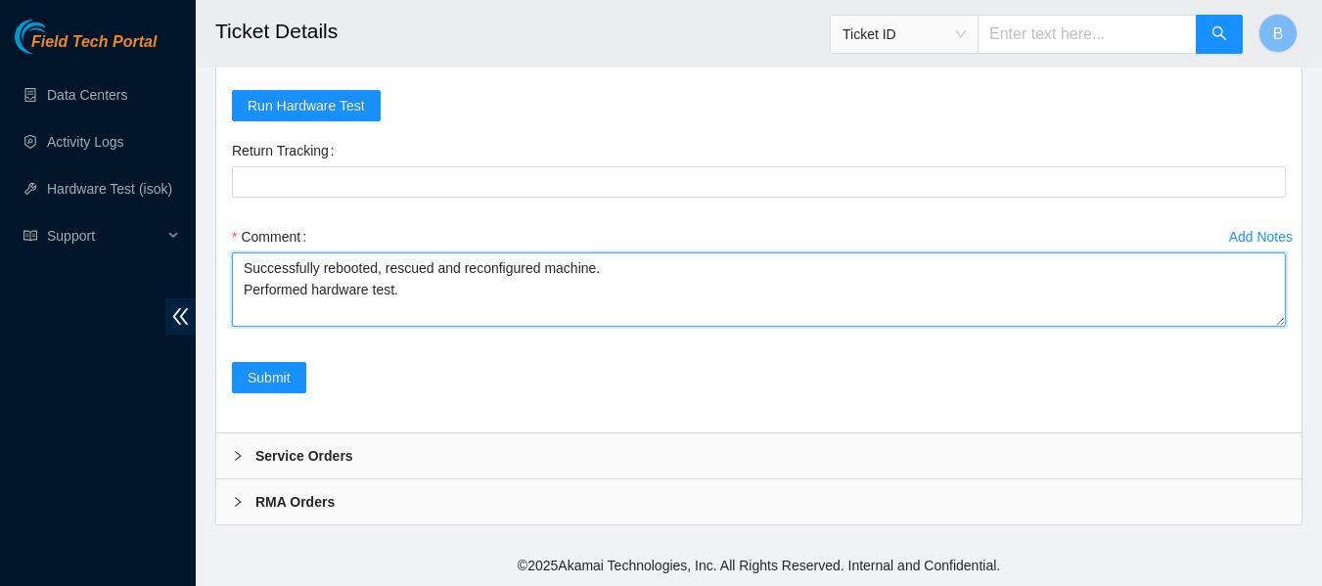
scroll to position [16, 0]
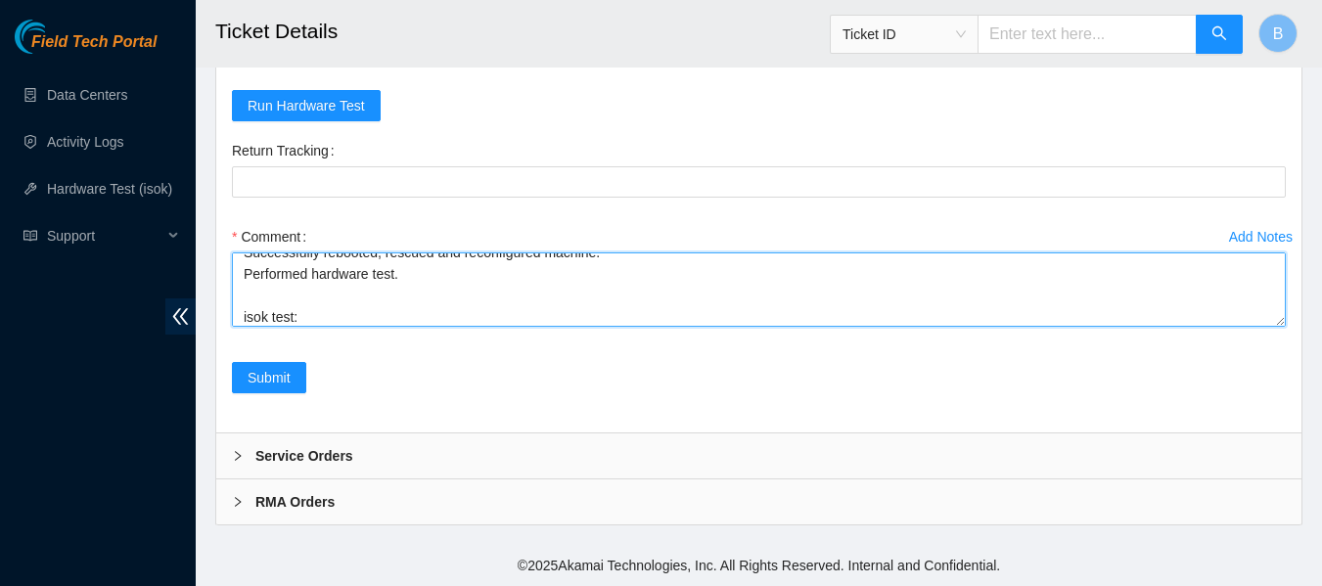
paste textarea "184.25.204.181 : passed: ok"
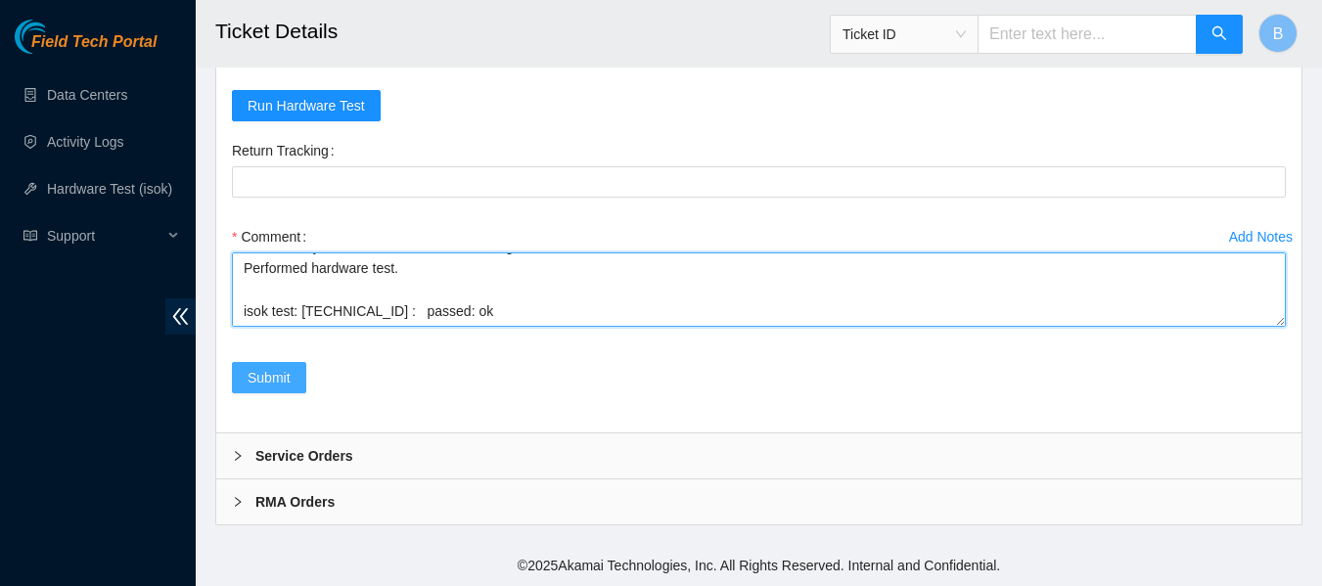
type textarea "Successfully rebooted, rescued and reconfigured machine. Performed hardware tes…"
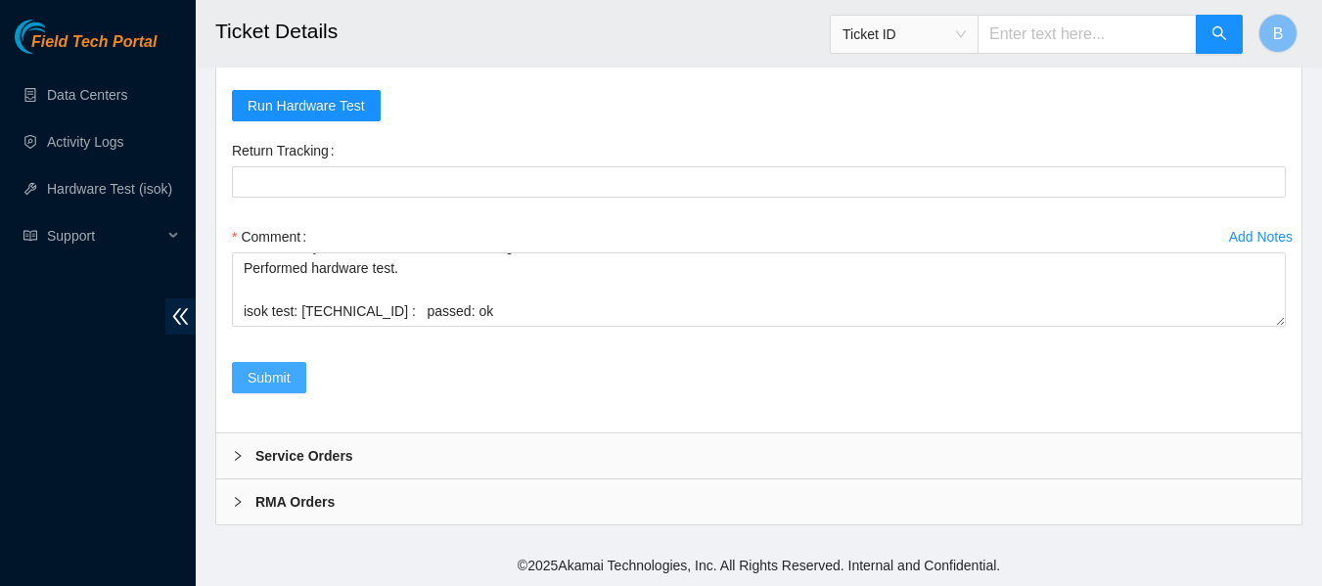
click at [266, 380] on span "Submit" at bounding box center [269, 378] width 43 height 22
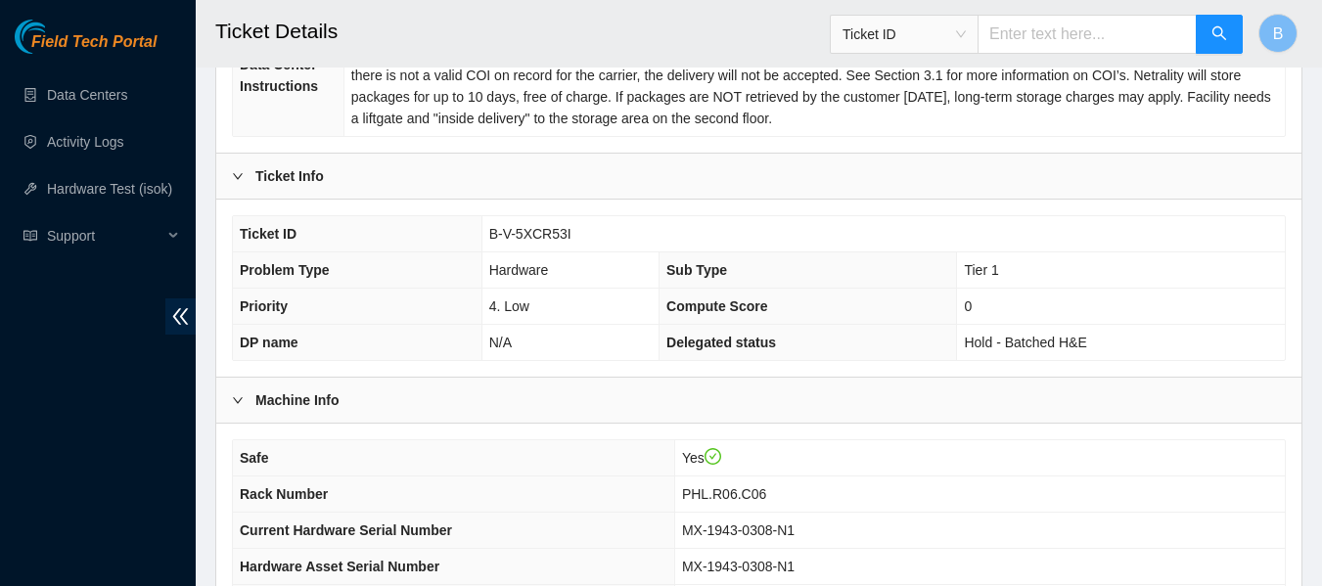
scroll to position [0, 0]
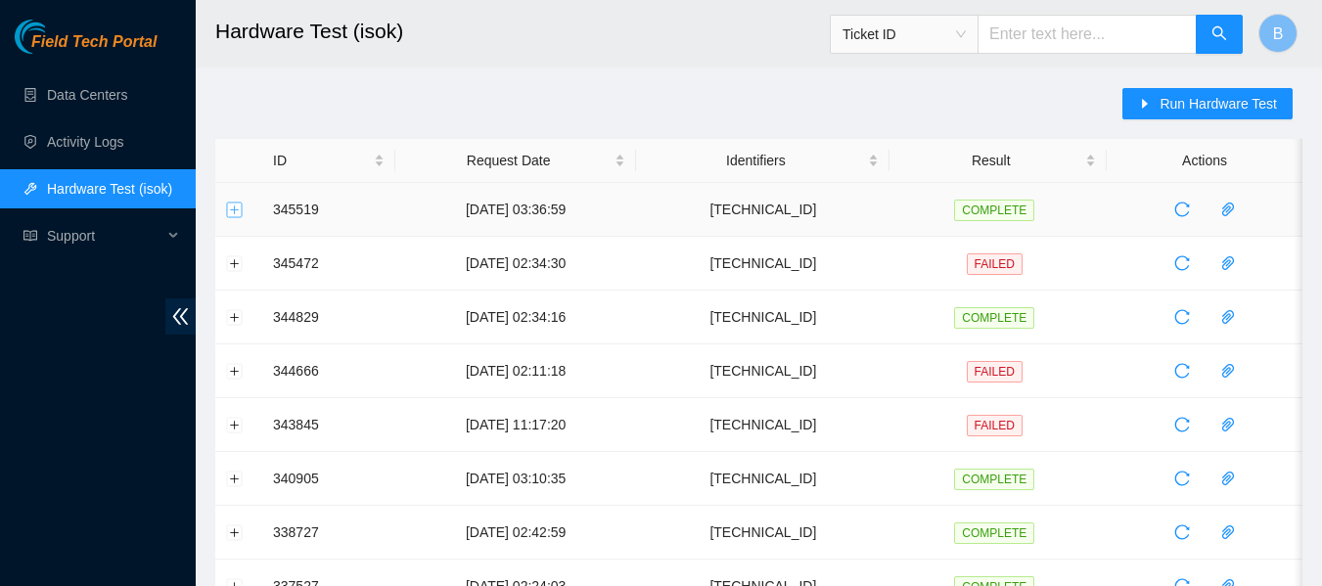
click at [234, 212] on button "Expand row" at bounding box center [235, 210] width 16 height 16
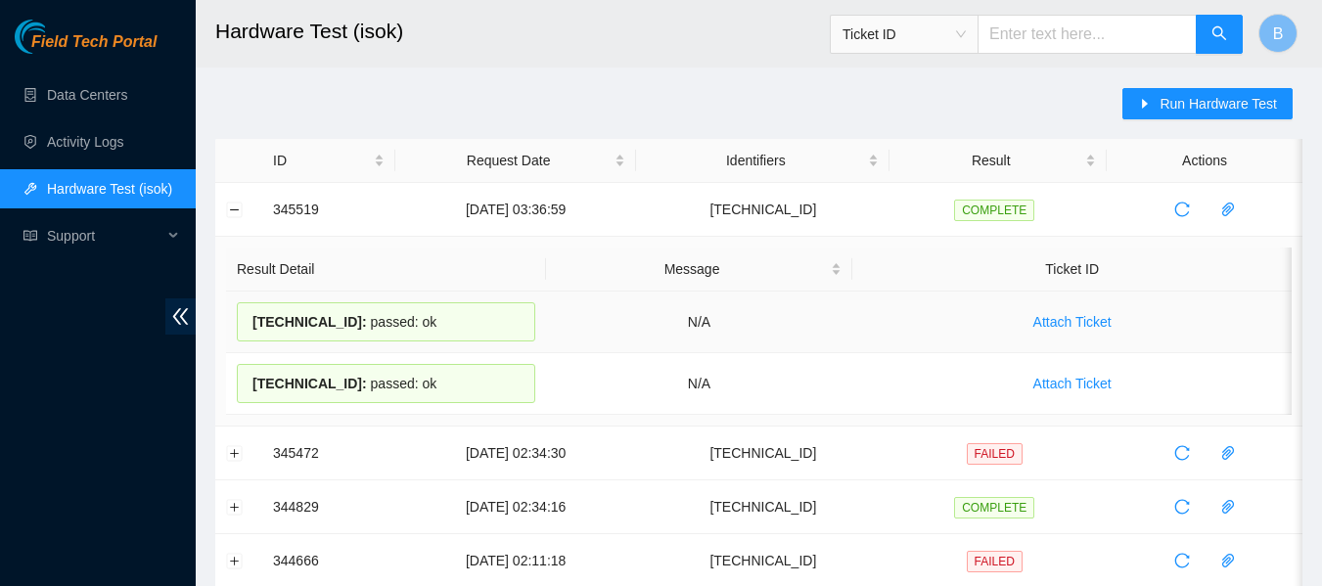
click at [290, 320] on span "184.25.204.181 :" at bounding box center [310, 322] width 115 height 16
copy div "184.25.204.181 : passed: ok"
click at [69, 98] on link "Data Centers" at bounding box center [87, 95] width 80 height 16
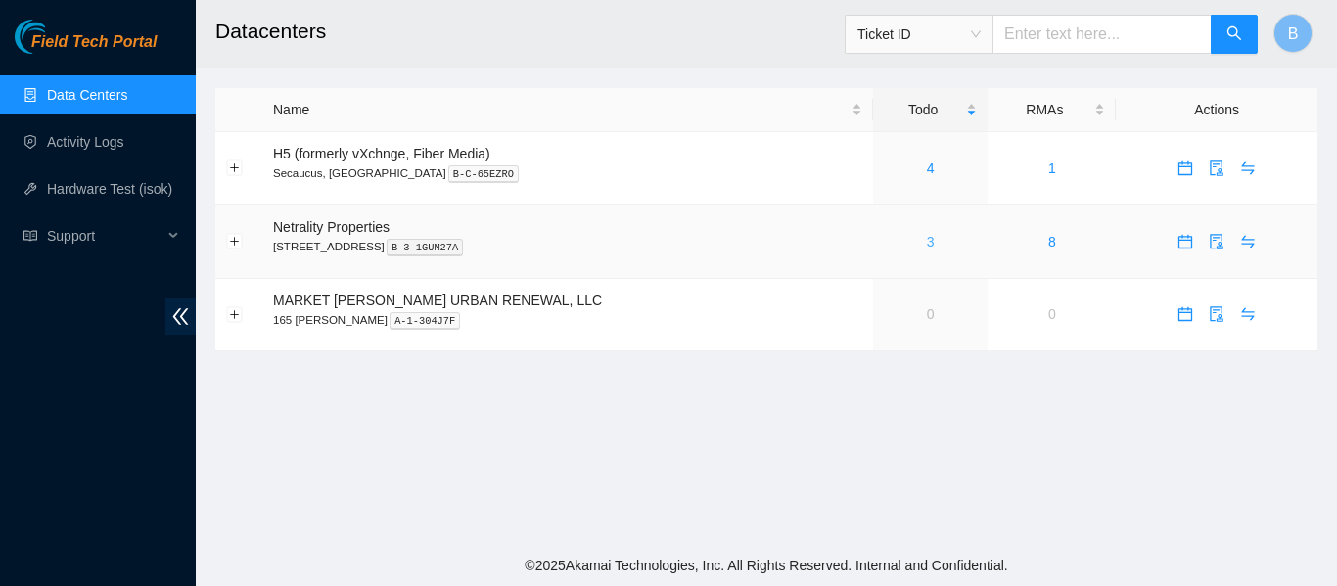
click at [927, 245] on link "3" at bounding box center [931, 242] width 8 height 16
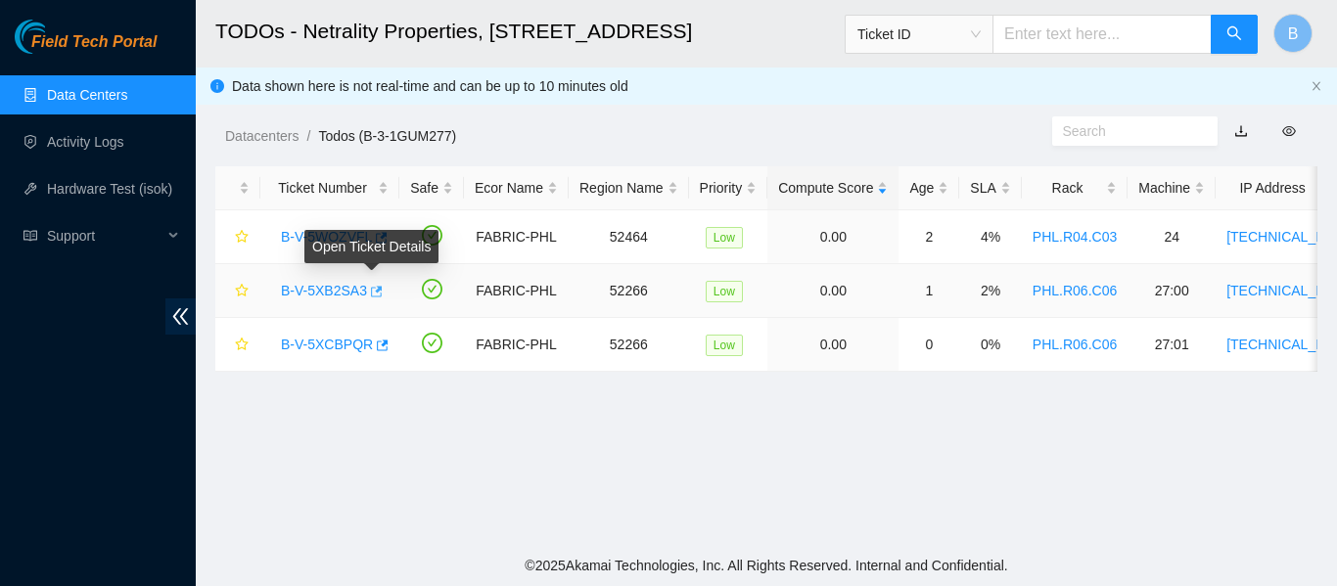
click at [372, 293] on icon "button" at bounding box center [375, 292] width 14 height 14
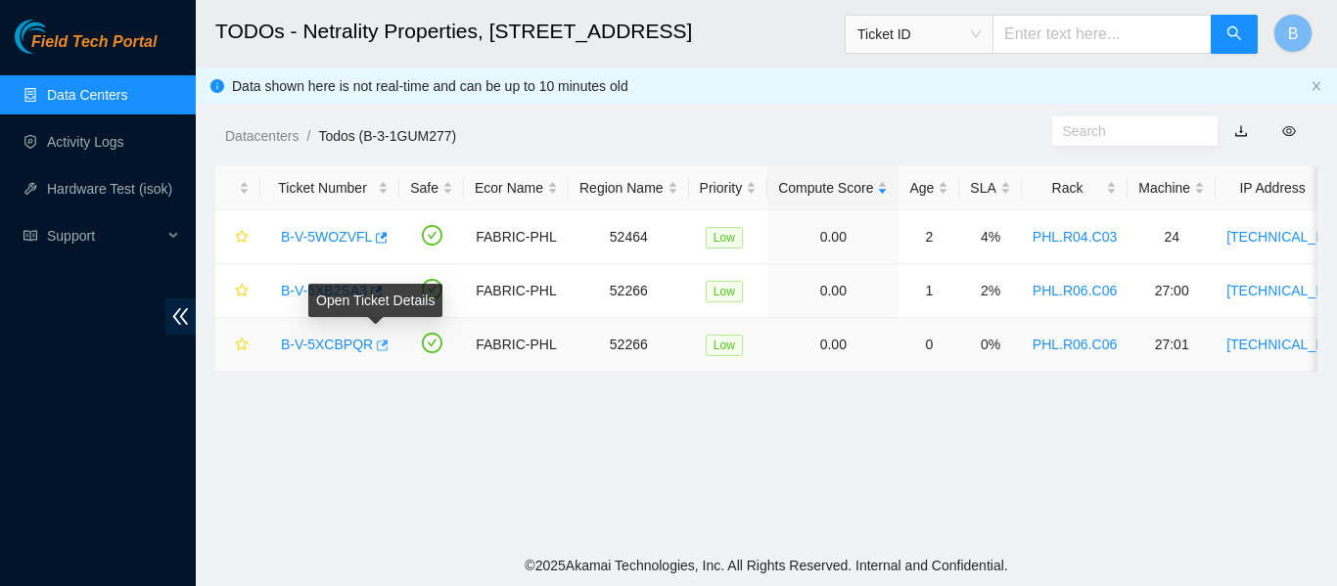
click at [374, 346] on icon "button" at bounding box center [381, 346] width 14 height 14
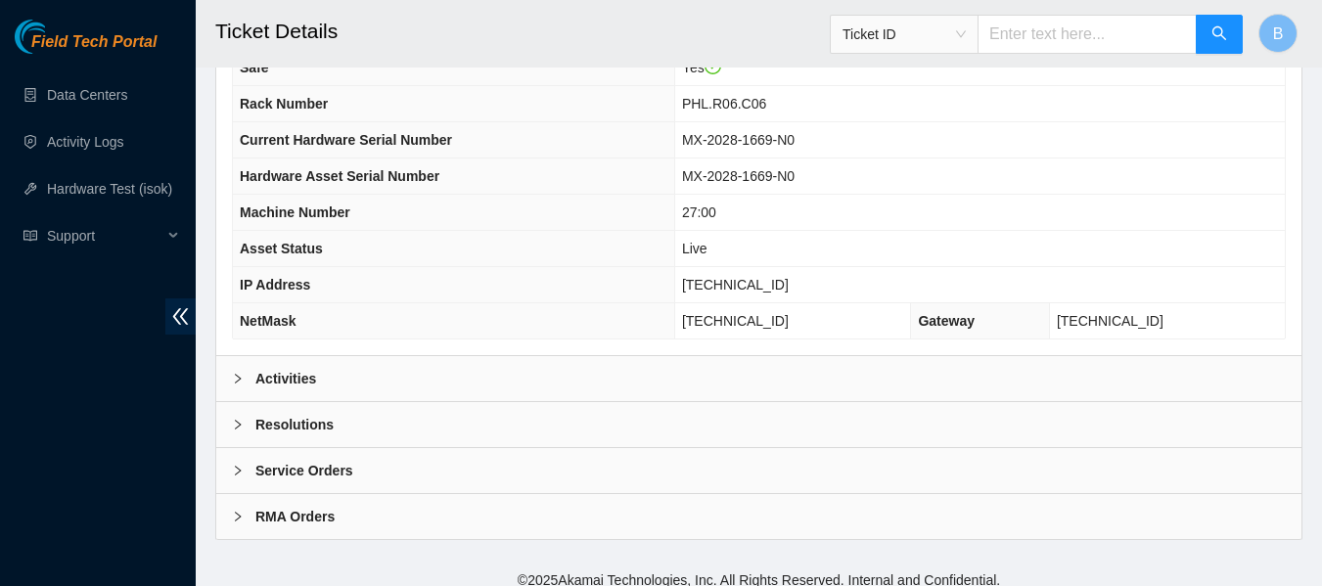
scroll to position [763, 0]
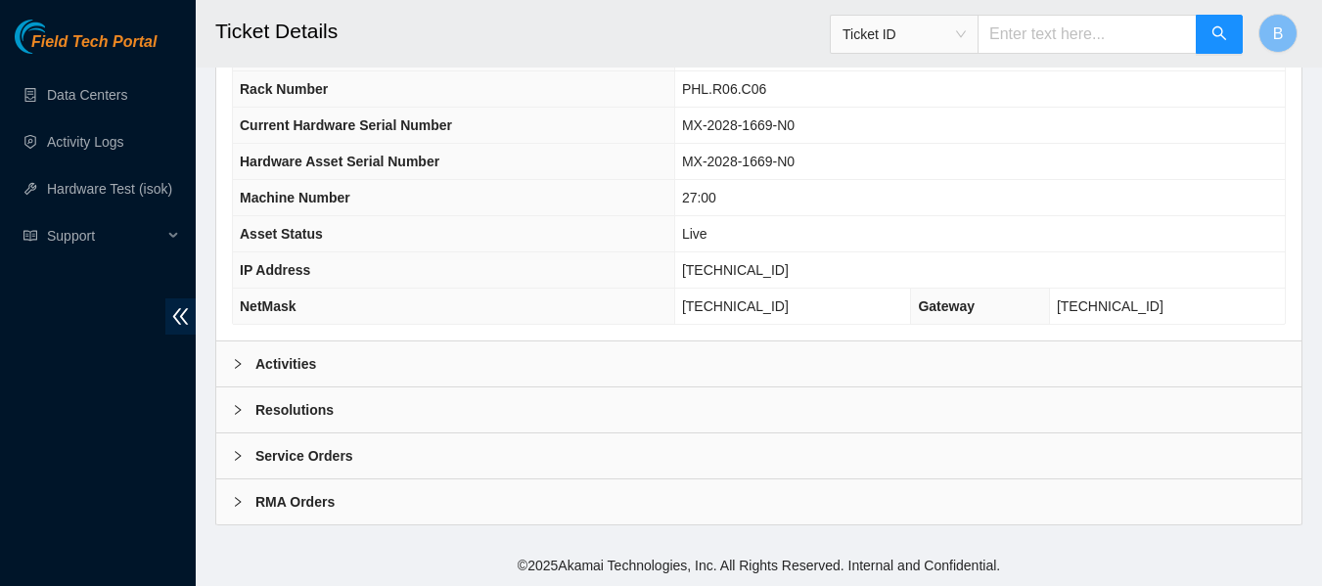
click at [356, 364] on div "Activities" at bounding box center [759, 364] width 1086 height 45
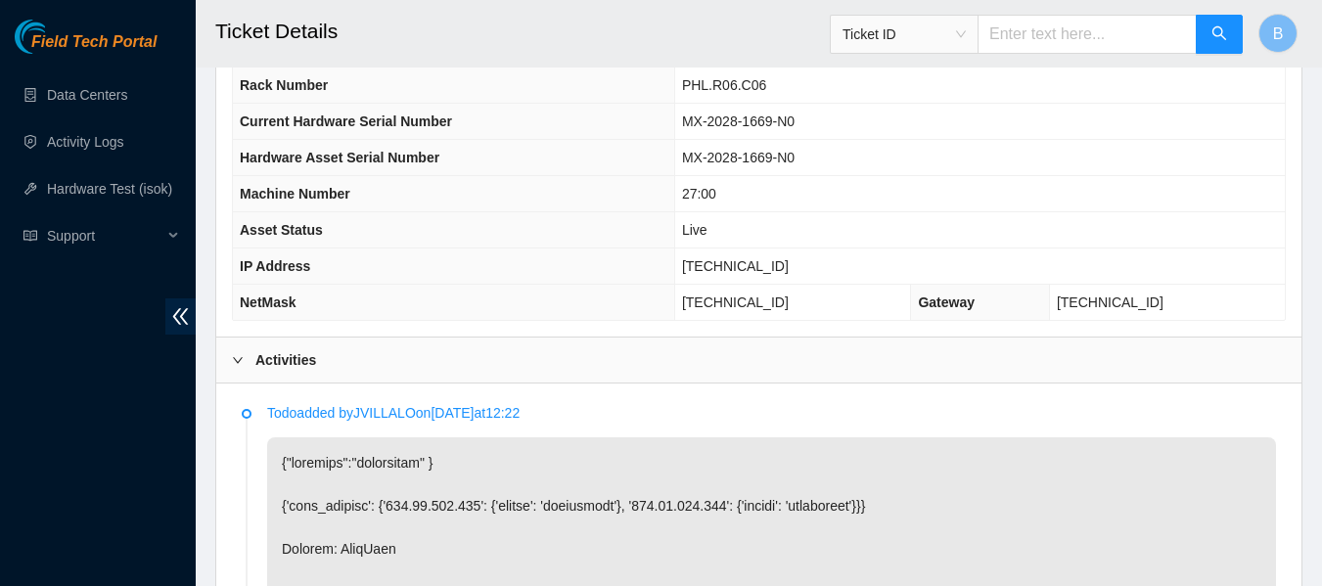
scroll to position [768, 0]
drag, startPoint x: 797, startPoint y: 257, endPoint x: 673, endPoint y: 274, distance: 124.5
click at [673, 274] on tr "IP Address 184.25.204.184" at bounding box center [759, 266] width 1052 height 36
copy tr "[TECHNICAL_ID]"
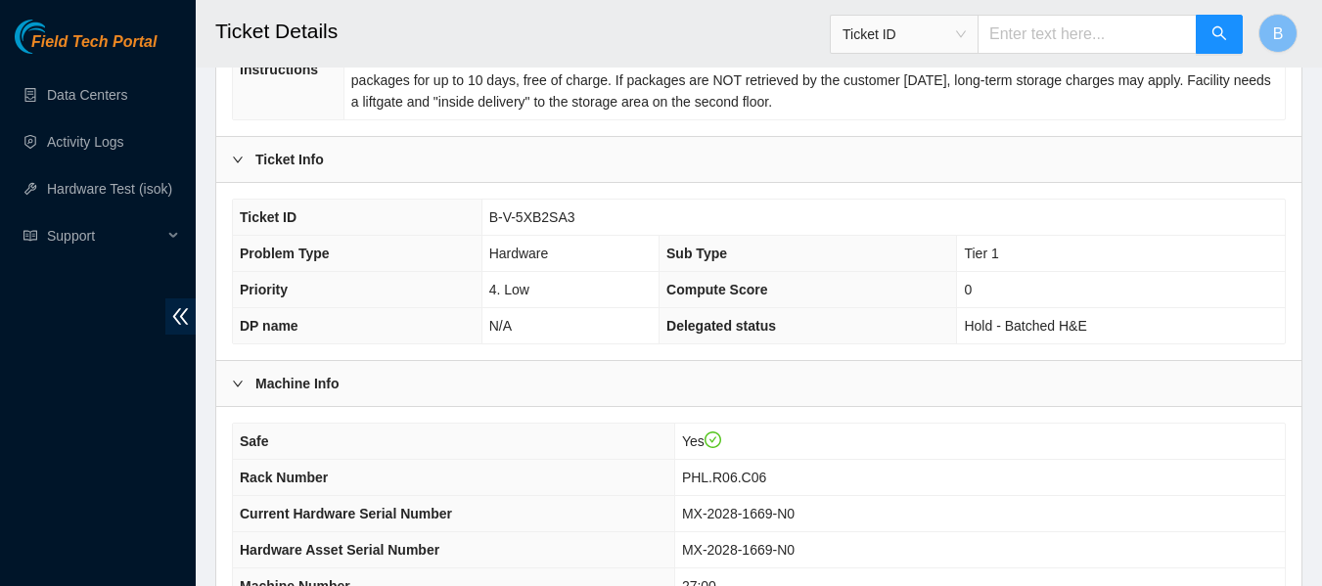
scroll to position [372, 0]
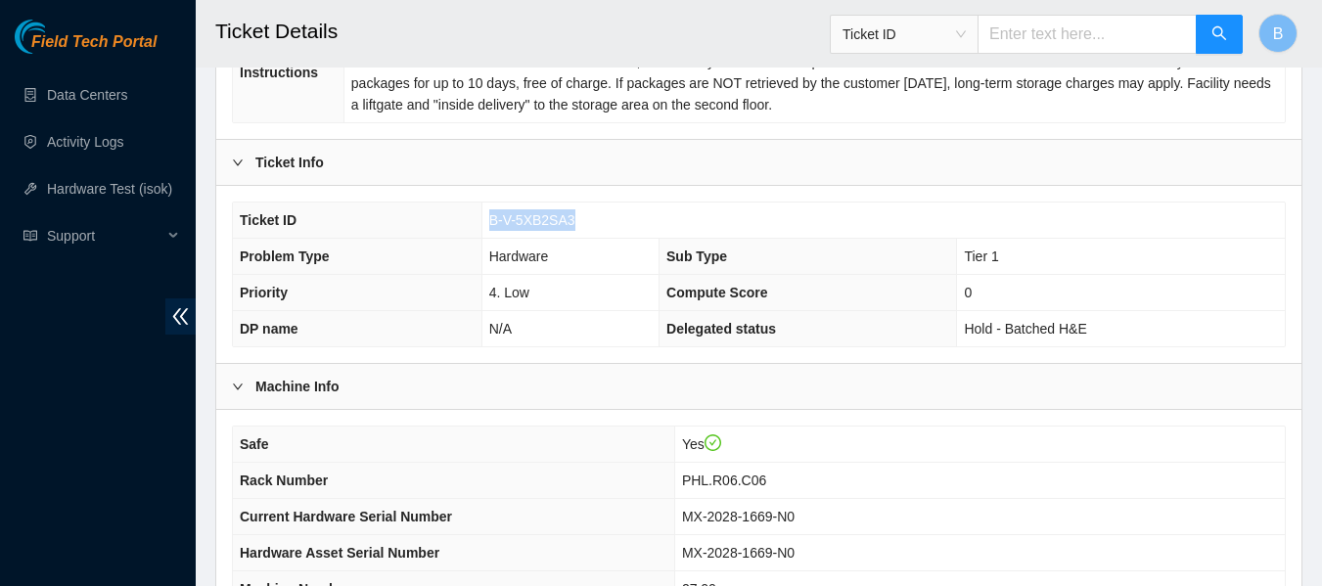
drag, startPoint x: 492, startPoint y: 221, endPoint x: 581, endPoint y: 223, distance: 89.1
click at [581, 223] on td "B-V-5XB2SA3" at bounding box center [884, 221] width 804 height 36
copy span "B-V-5XB2SA3"
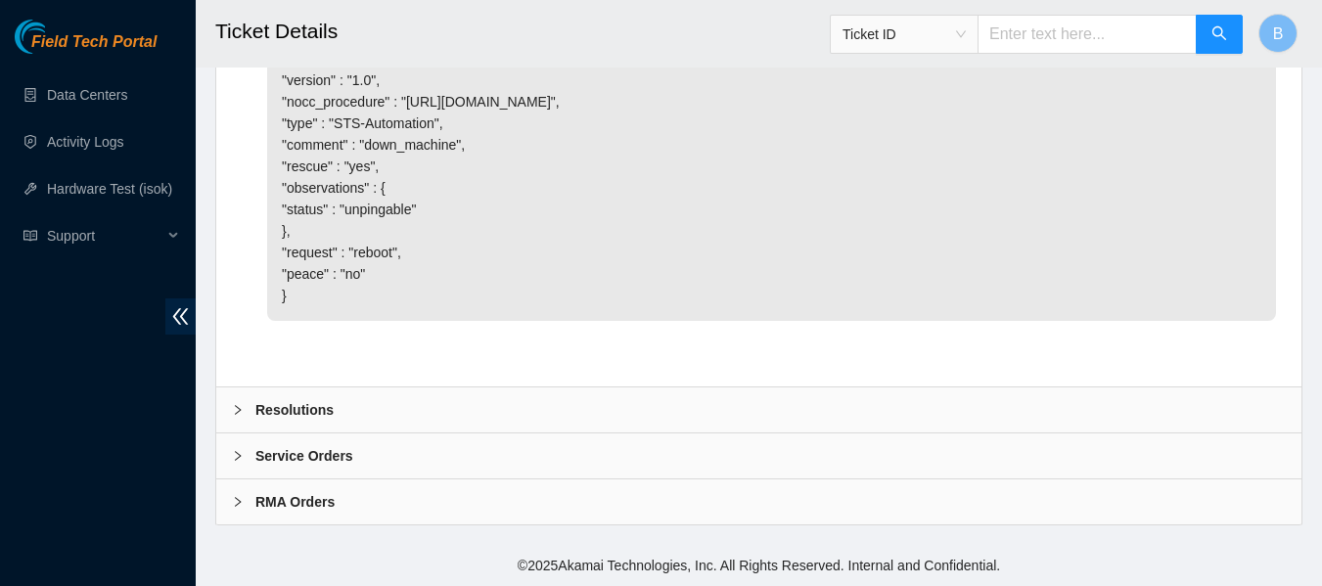
scroll to position [2152, 0]
click at [295, 409] on b "Resolutions" at bounding box center [294, 410] width 78 height 22
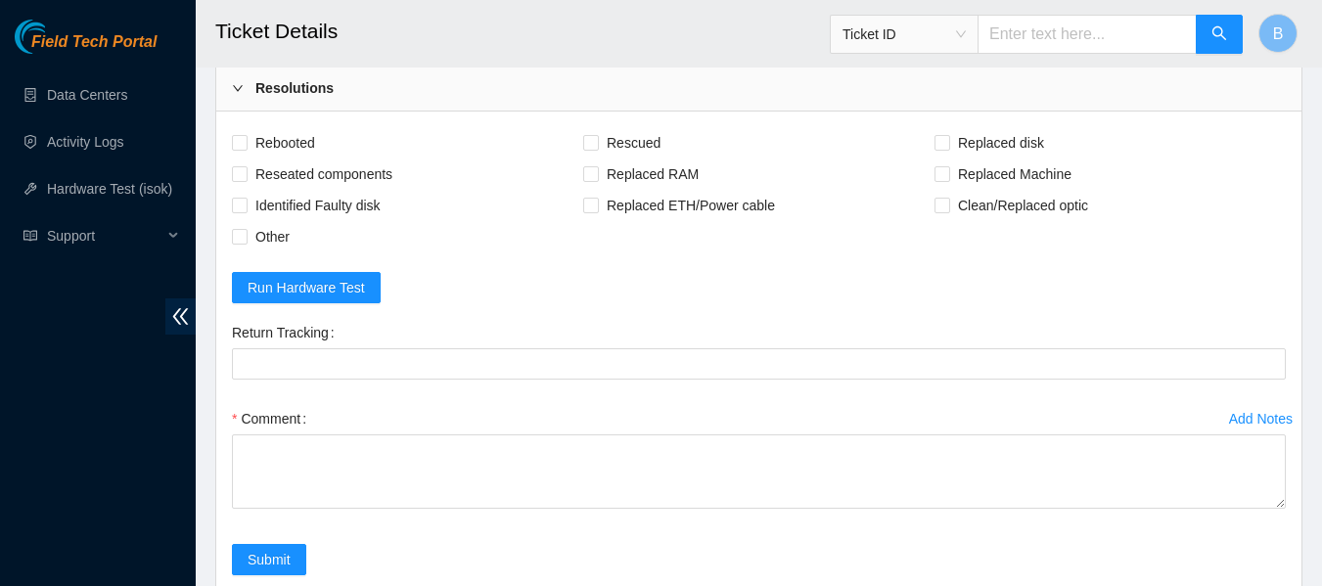
scroll to position [2411, 0]
drag, startPoint x: 286, startPoint y: 198, endPoint x: 635, endPoint y: 210, distance: 349.7
click at [635, 210] on div "Rebooted Rescued Replaced disk Reseated components Replaced RAM Replaced Machin…" at bounding box center [759, 188] width 1054 height 125
click at [635, 158] on span "Rescued" at bounding box center [633, 141] width 69 height 31
click at [597, 148] on input "Rescued" at bounding box center [590, 141] width 14 height 14
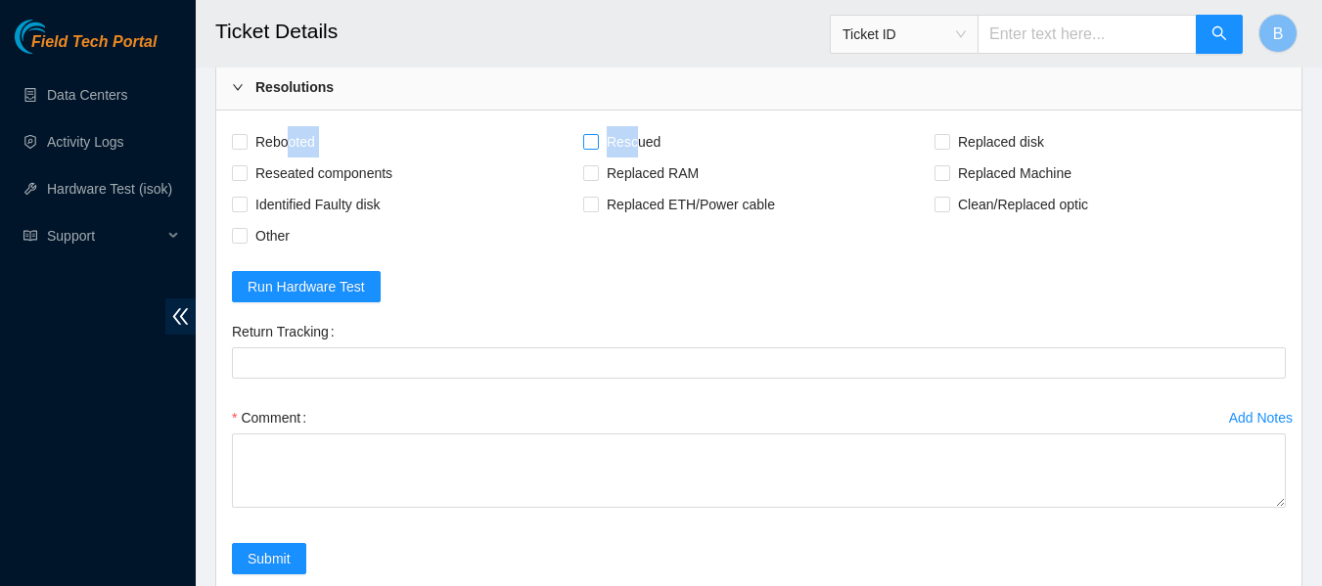
checkbox input "true"
click at [248, 158] on span "Rebooted" at bounding box center [285, 141] width 75 height 31
click at [246, 148] on input "Rebooted" at bounding box center [239, 141] width 14 height 14
checkbox input "true"
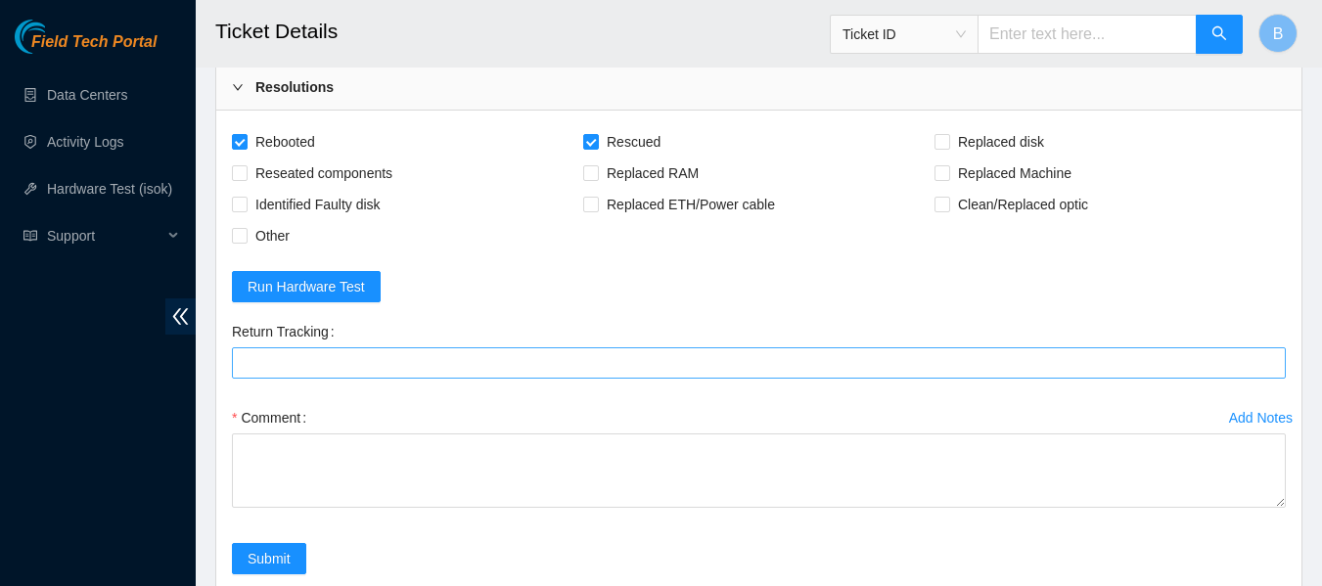
scroll to position [2657, 0]
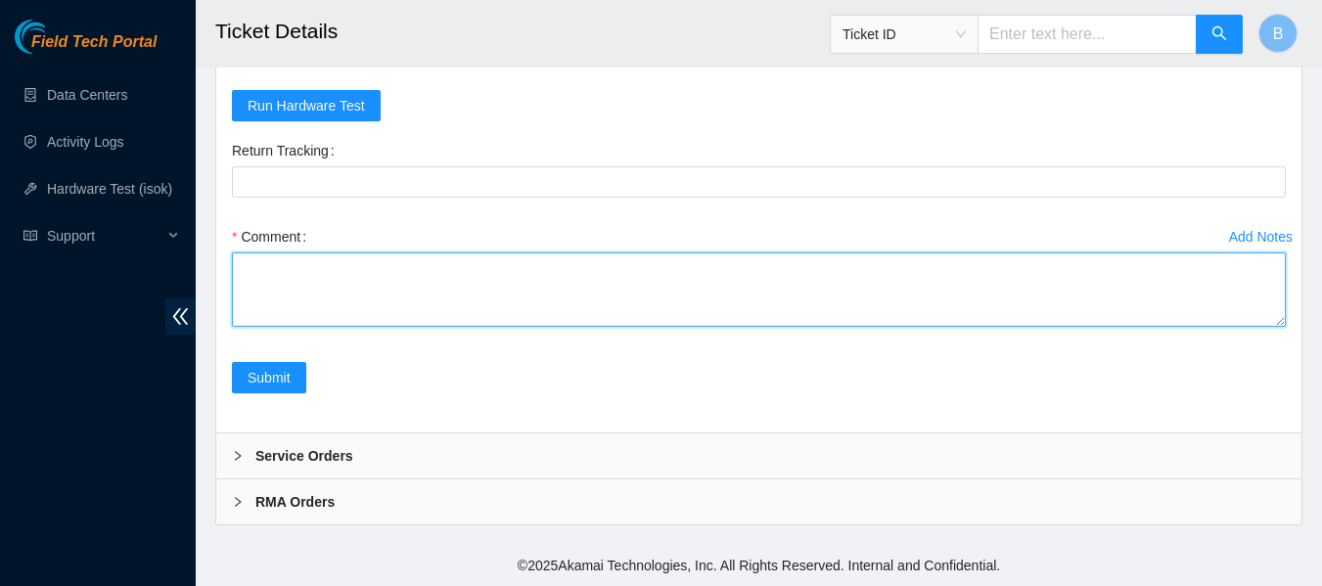
click at [404, 301] on textarea "Comment" at bounding box center [759, 290] width 1054 height 74
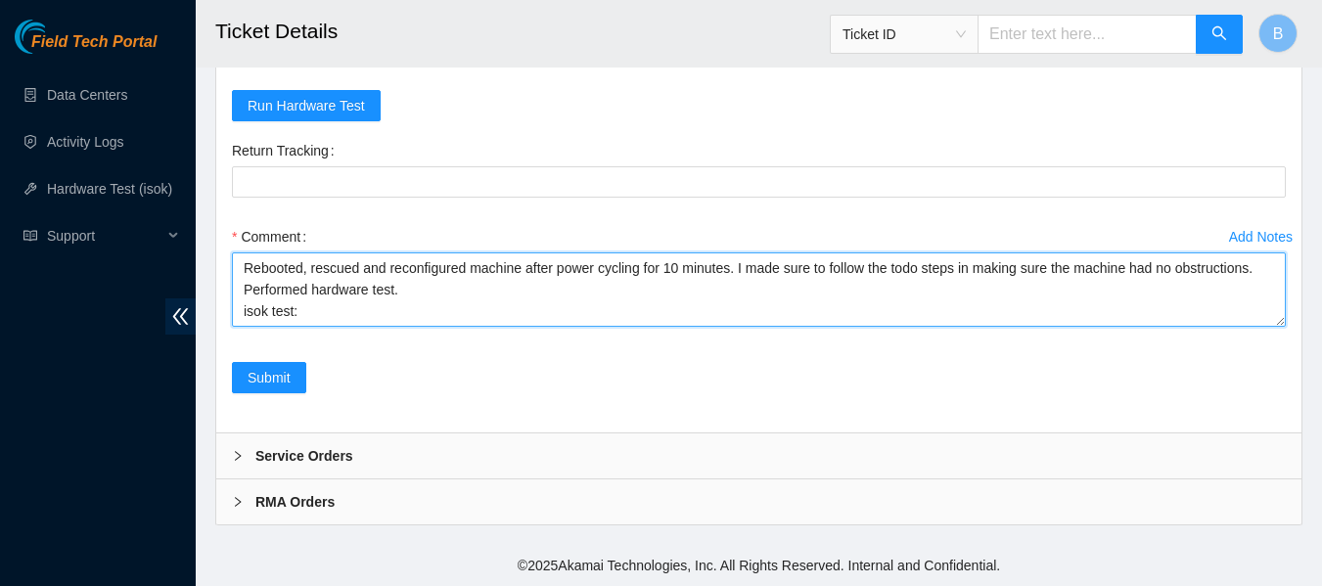
paste textarea "184.25.204.184 : passed: ok"
type textarea "Rebooted, rescued and reconfigured machine after power cycling for 10 minutes. …"
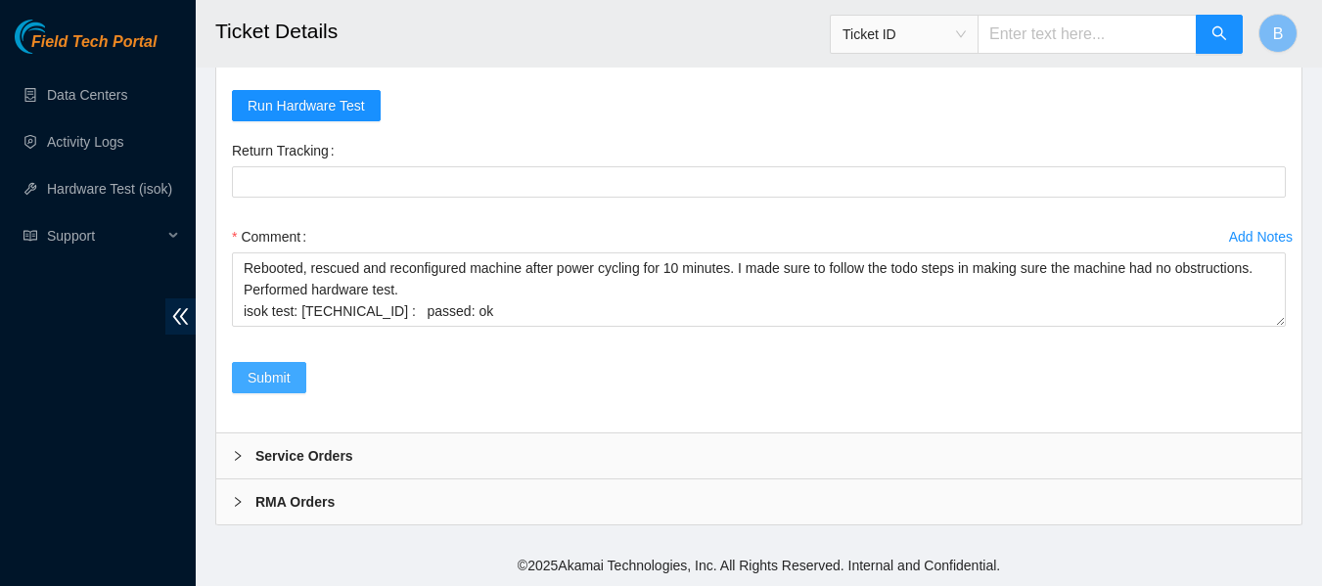
click at [251, 379] on span "Submit" at bounding box center [269, 378] width 43 height 22
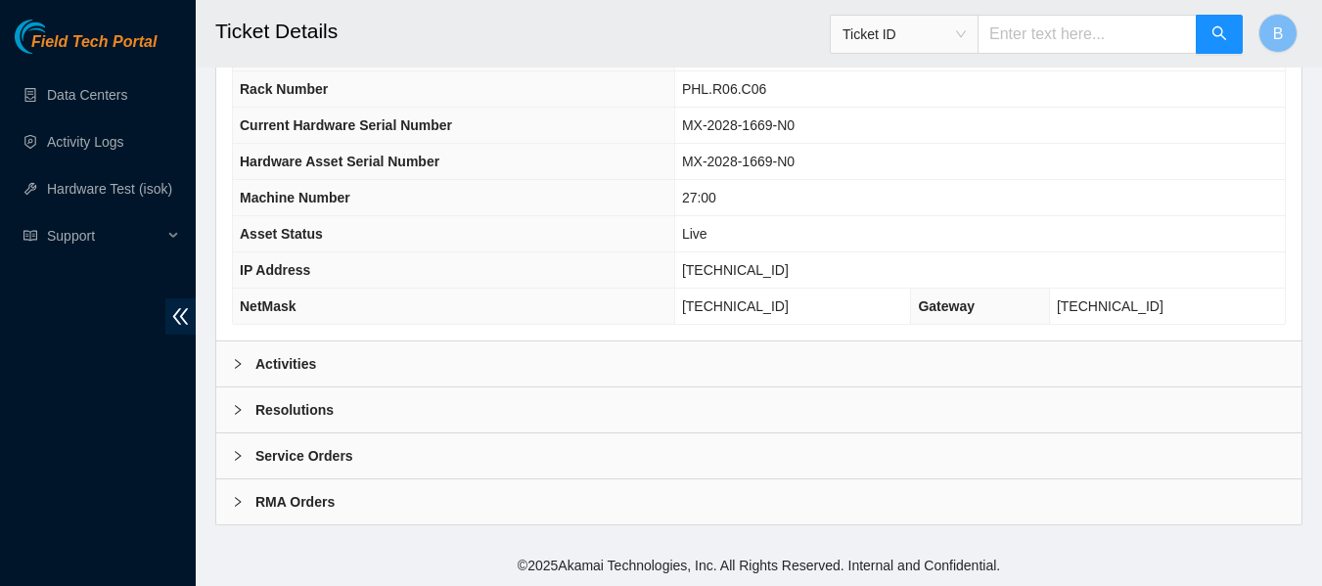
scroll to position [0, 0]
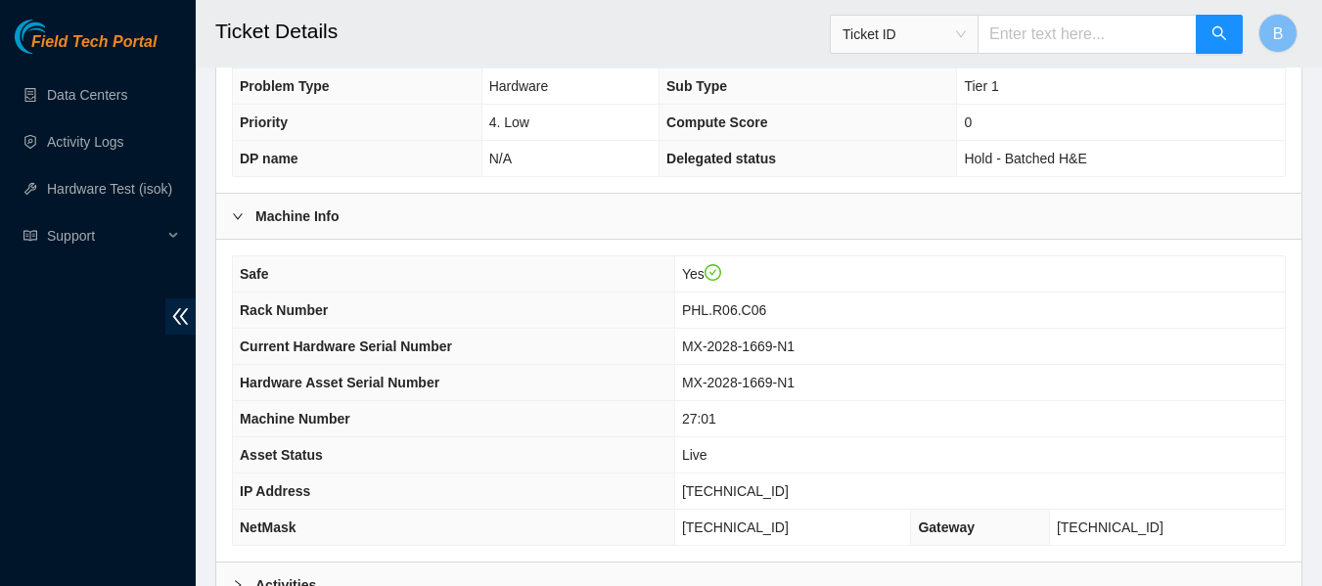
scroll to position [543, 0]
click at [101, 190] on link "Hardware Test (isok)" at bounding box center [109, 189] width 125 height 16
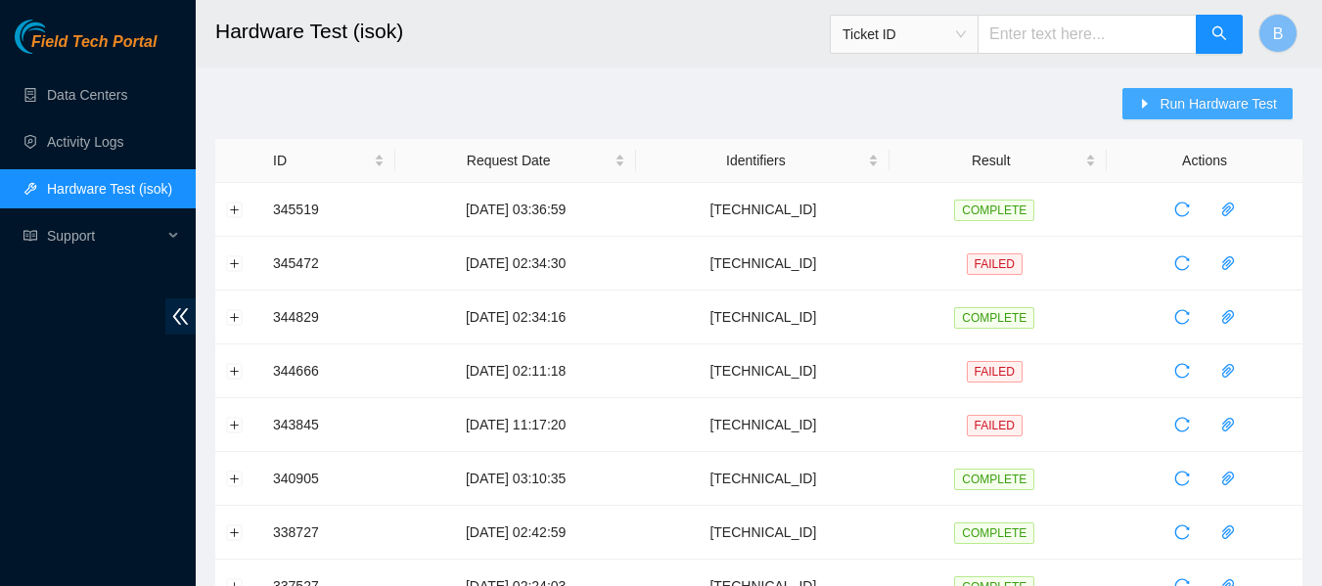
click at [1183, 97] on span "Run Hardware Test" at bounding box center [1218, 104] width 117 height 22
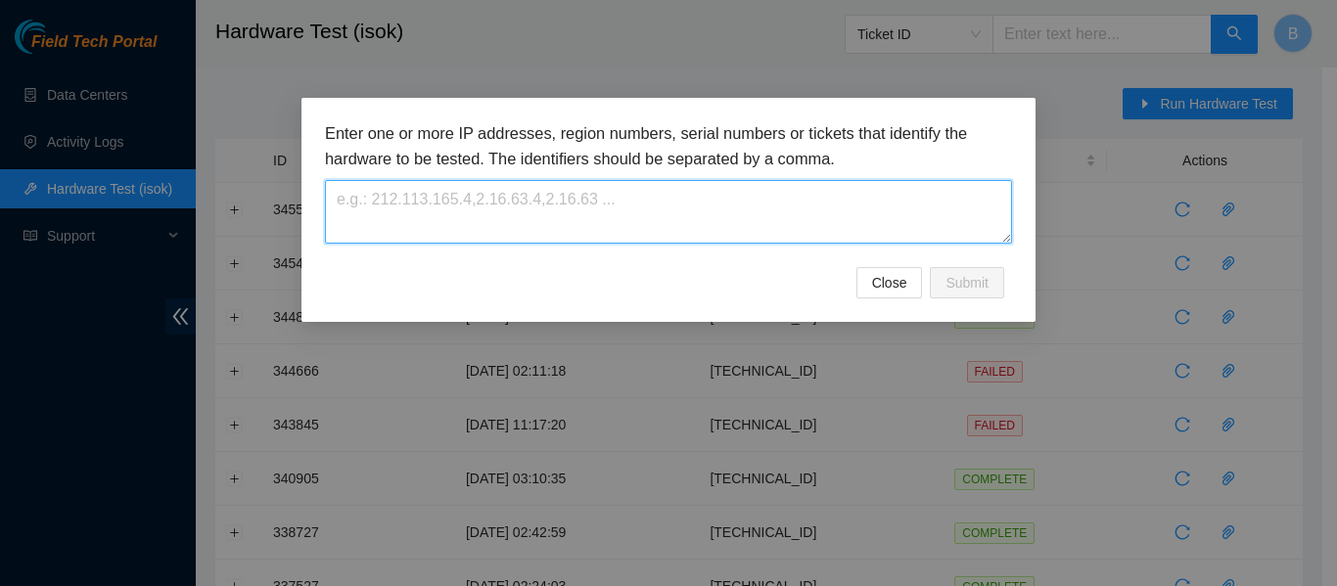
click at [683, 225] on textarea at bounding box center [668, 212] width 687 height 64
paste textarea "[TECHNICAL_ID]"
click at [374, 204] on textarea "[TECHNICAL_ID]" at bounding box center [668, 212] width 687 height 64
type textarea "[TECHNICAL_ID]"
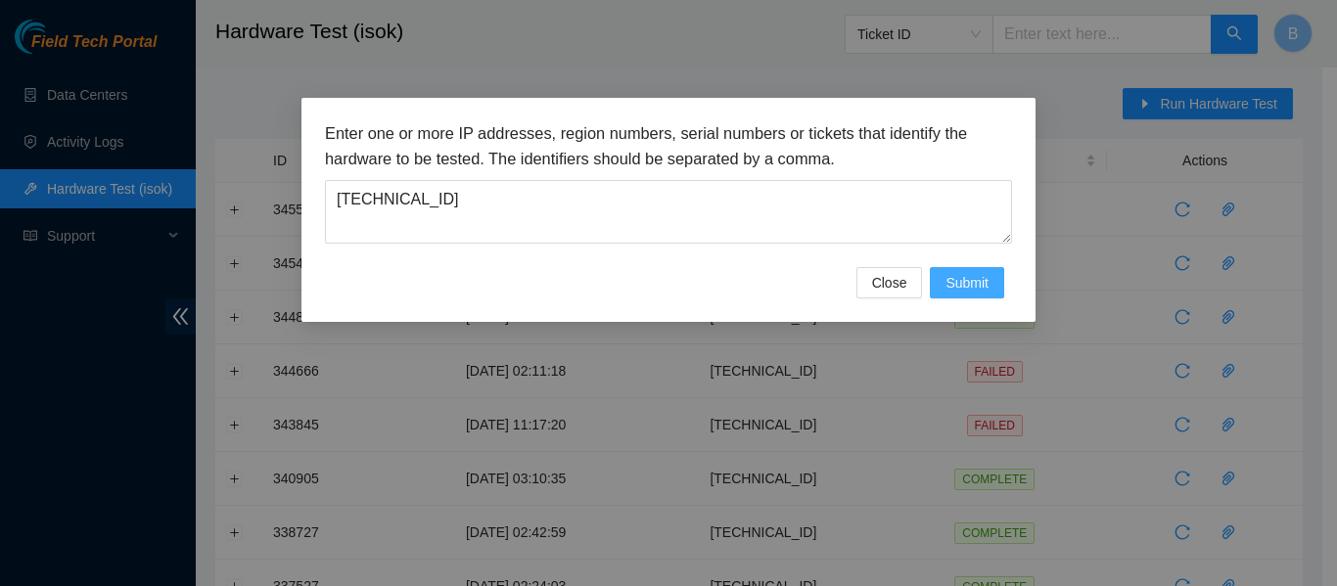
click at [957, 286] on span "Submit" at bounding box center [967, 283] width 43 height 22
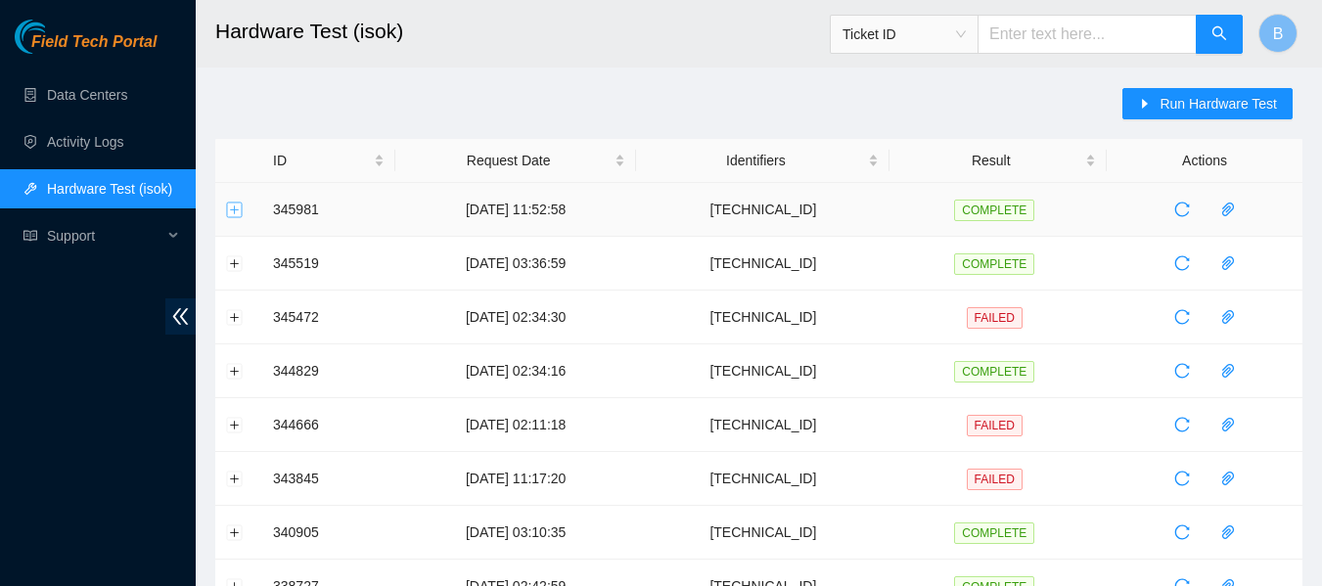
click at [235, 214] on button "Expand row" at bounding box center [235, 210] width 16 height 16
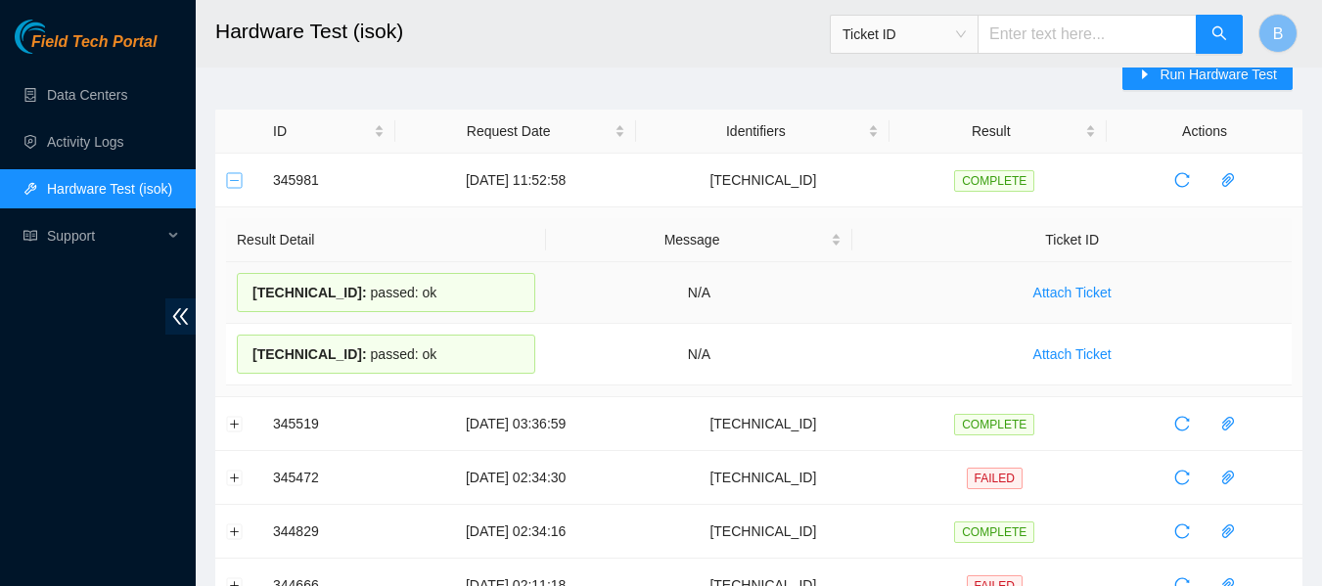
scroll to position [30, 0]
drag, startPoint x: 254, startPoint y: 350, endPoint x: 459, endPoint y: 352, distance: 205.6
click at [459, 352] on div "184.25.204.184 : passed: ok" at bounding box center [386, 353] width 299 height 39
copy div "184.25.204.184 : passed: ok"
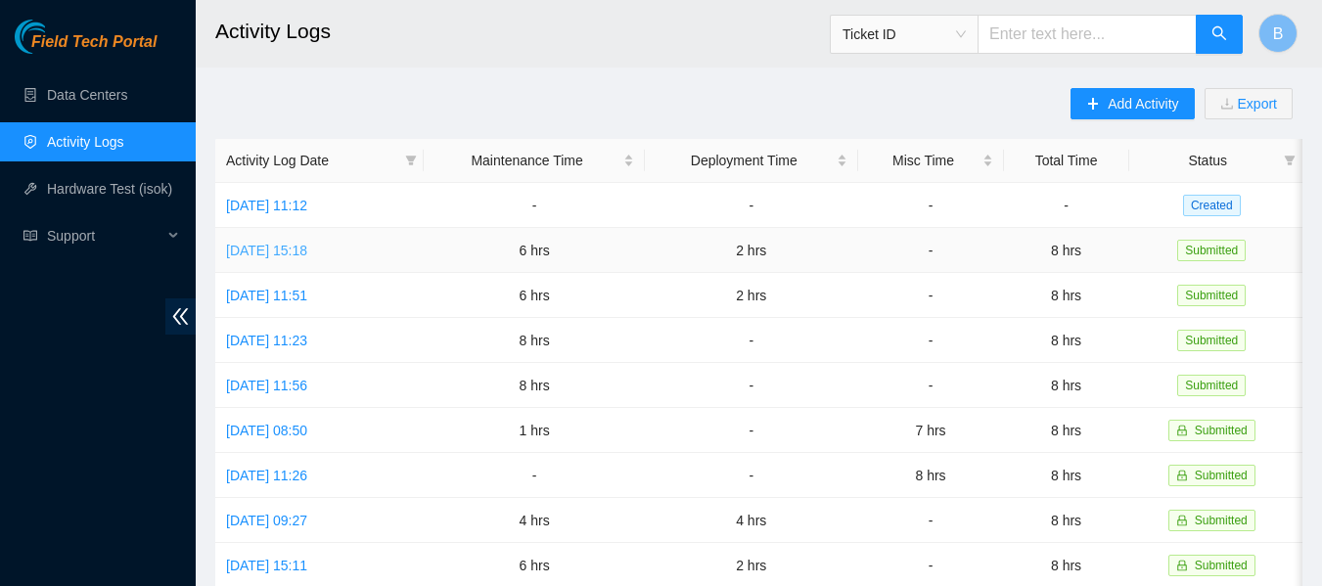
click at [297, 243] on link "[DATE] 15:18" at bounding box center [266, 251] width 81 height 16
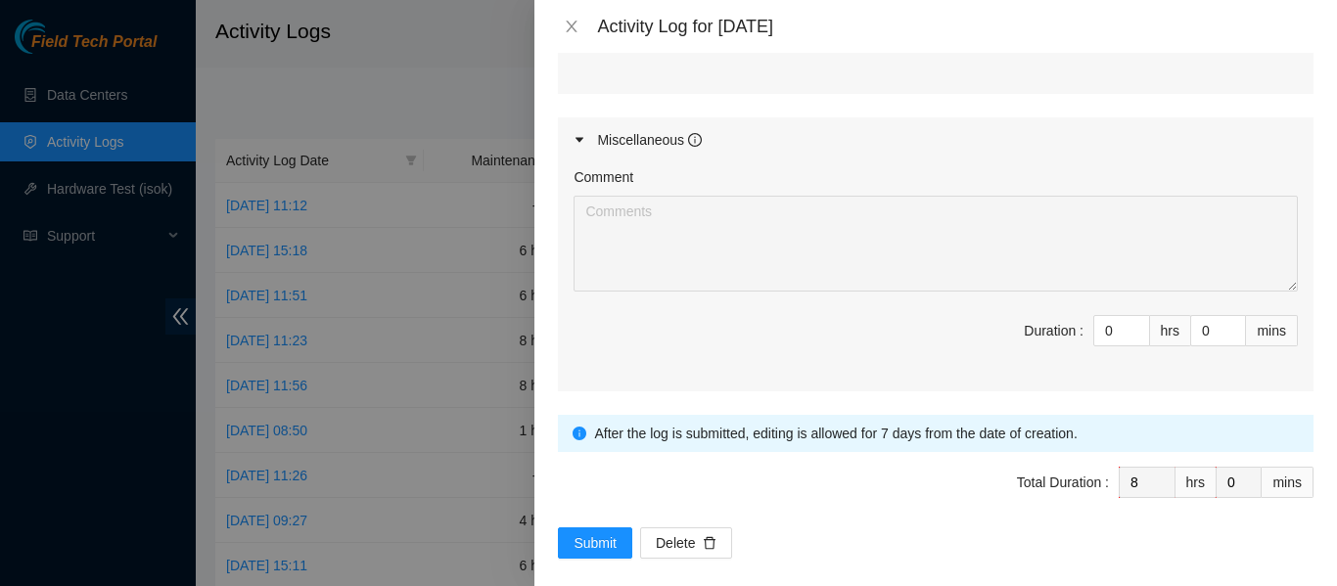
scroll to position [1174, 0]
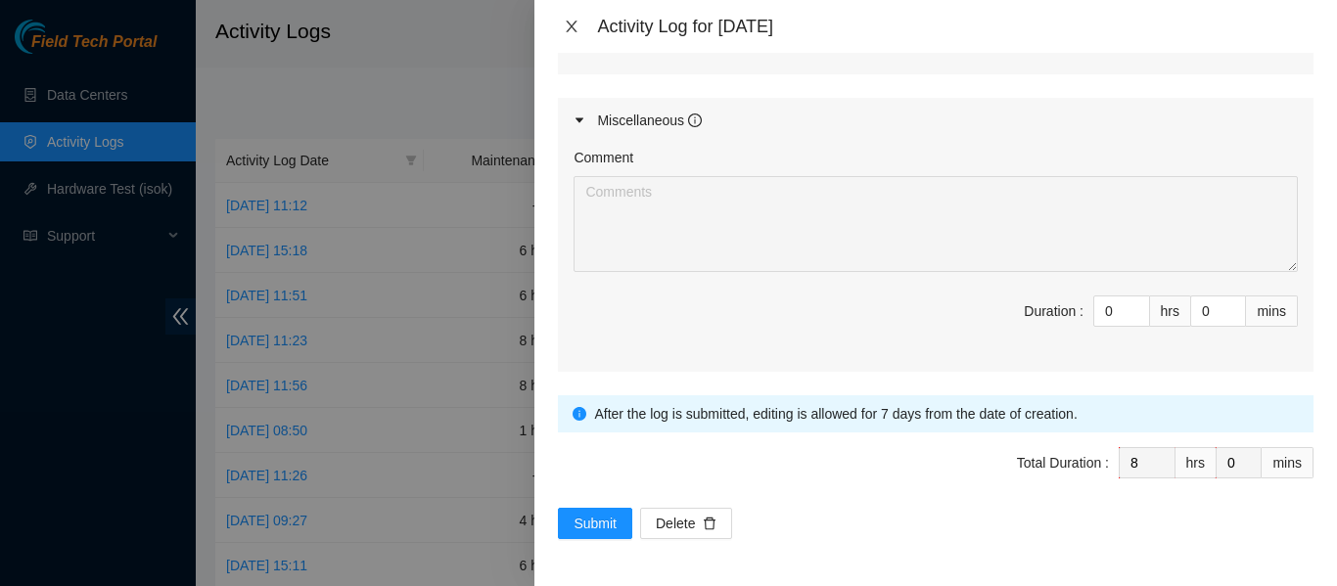
click at [568, 21] on icon "close" at bounding box center [572, 27] width 16 height 16
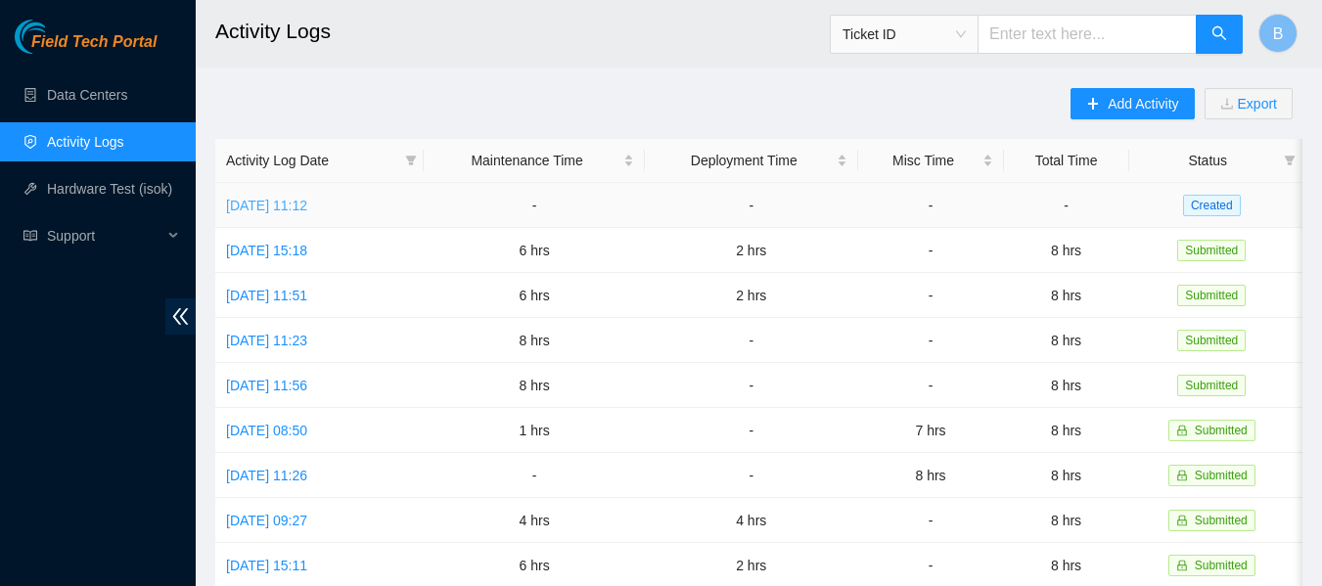
click at [273, 200] on link "[DATE] 11:12" at bounding box center [266, 206] width 81 height 16
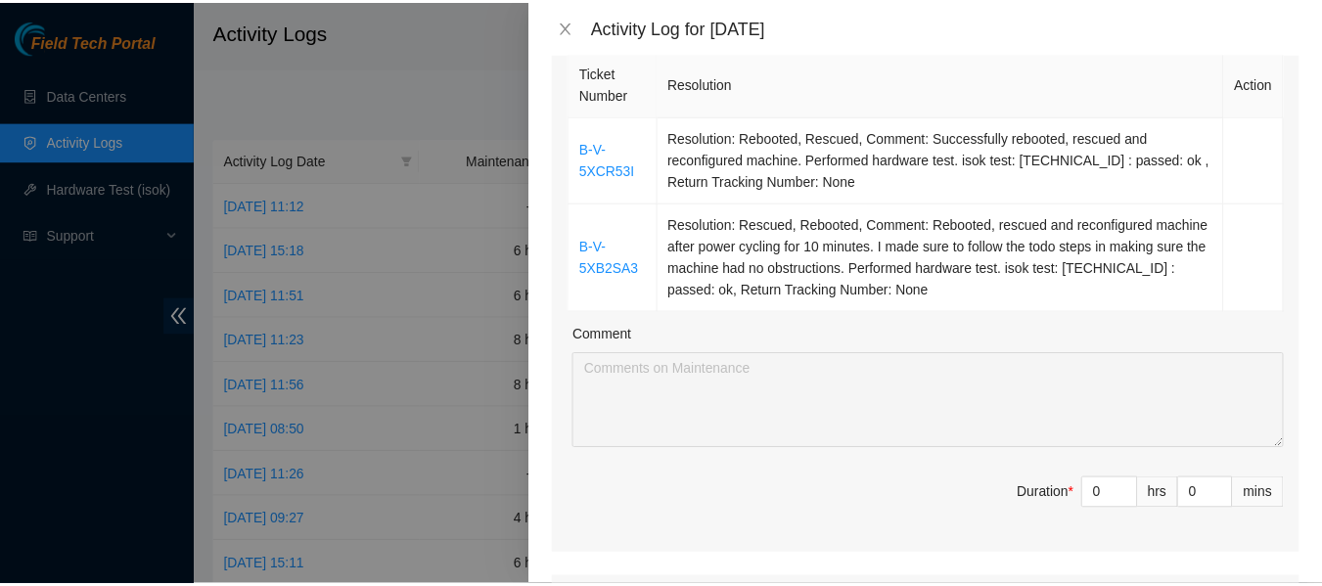
scroll to position [311, 0]
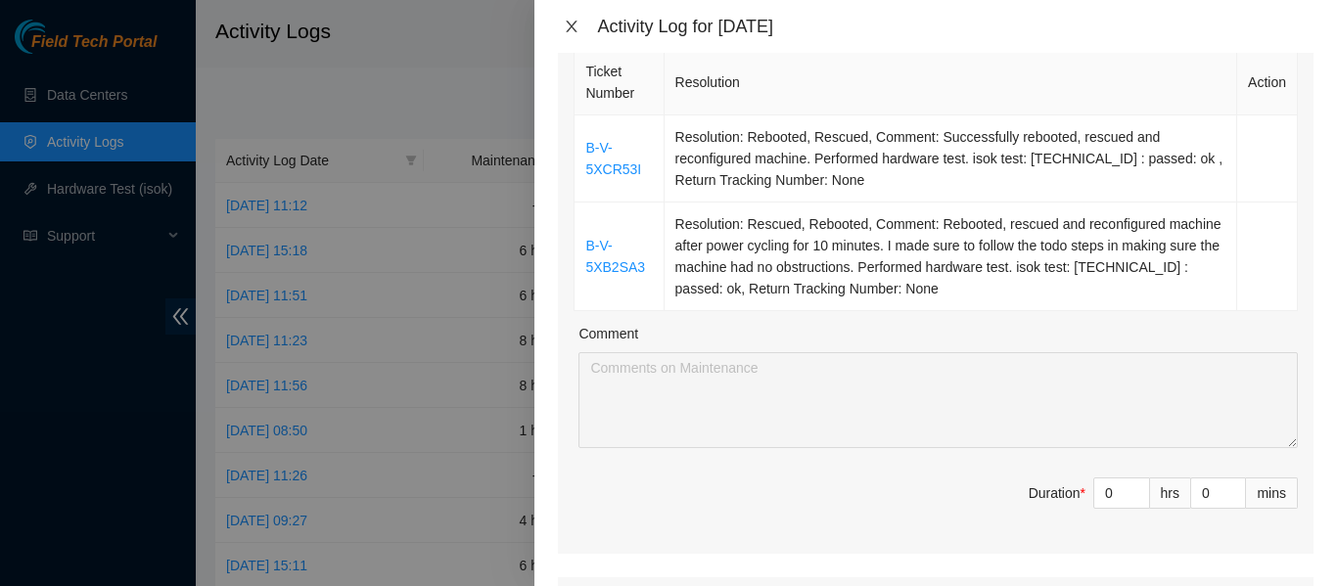
click at [563, 22] on button "Close" at bounding box center [571, 27] width 27 height 19
